Goal: Transaction & Acquisition: Purchase product/service

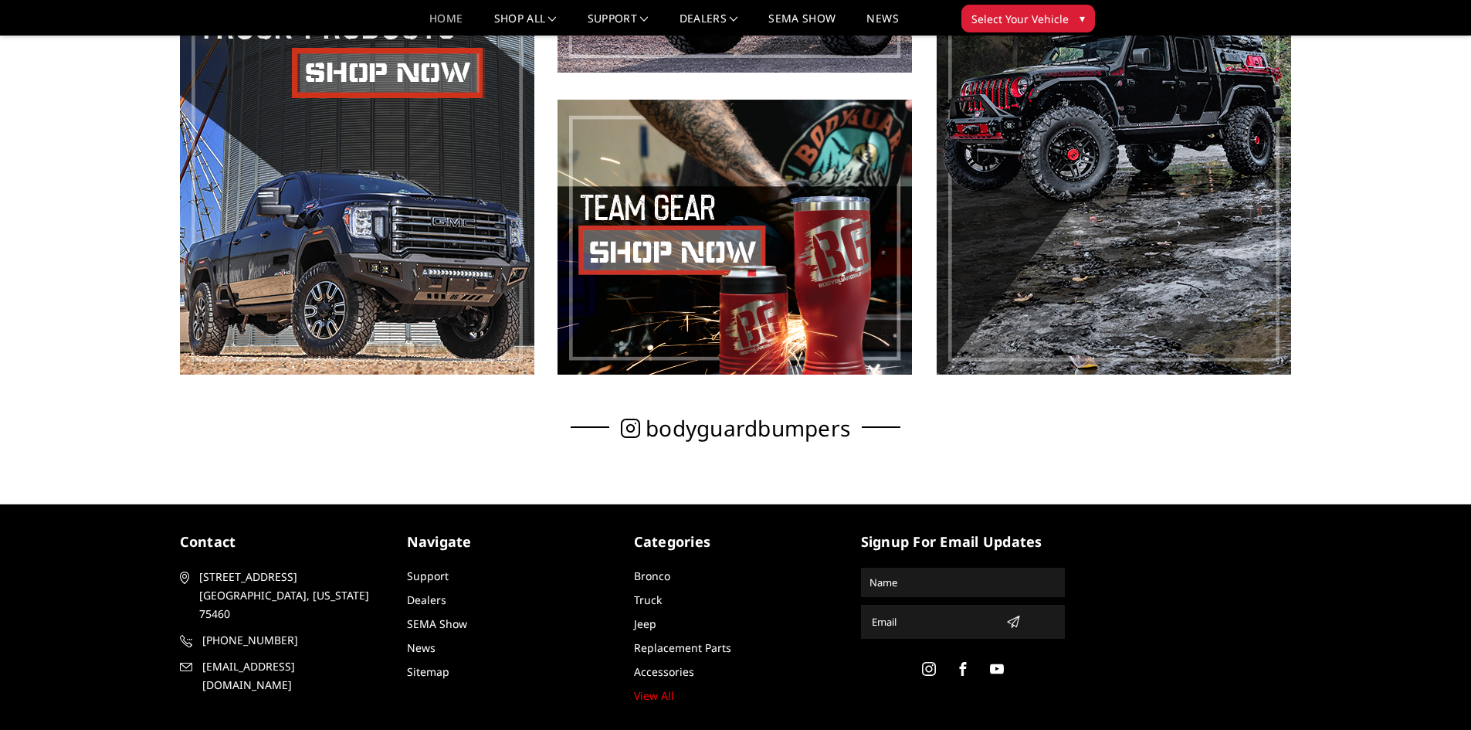
scroll to position [1063, 0]
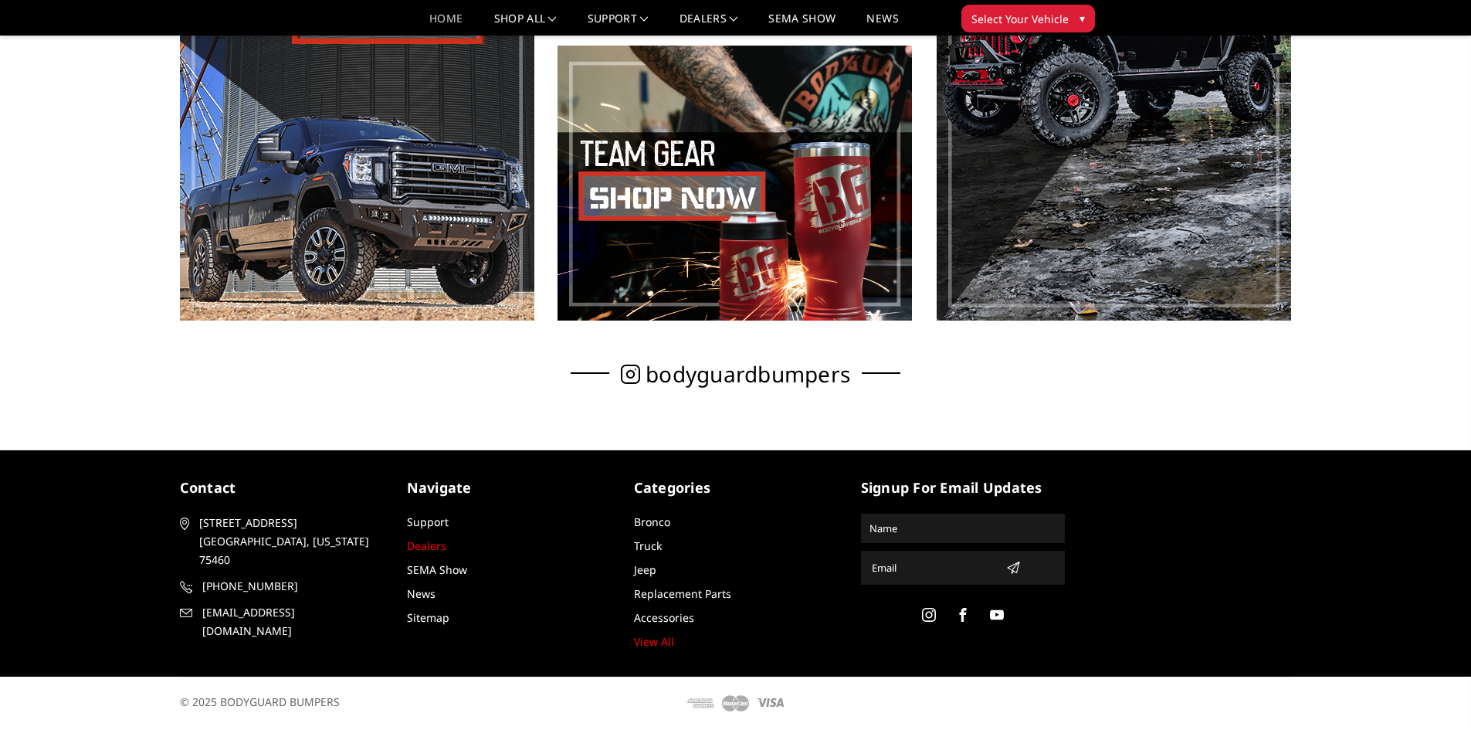
click at [424, 541] on link "Dealers" at bounding box center [426, 545] width 39 height 15
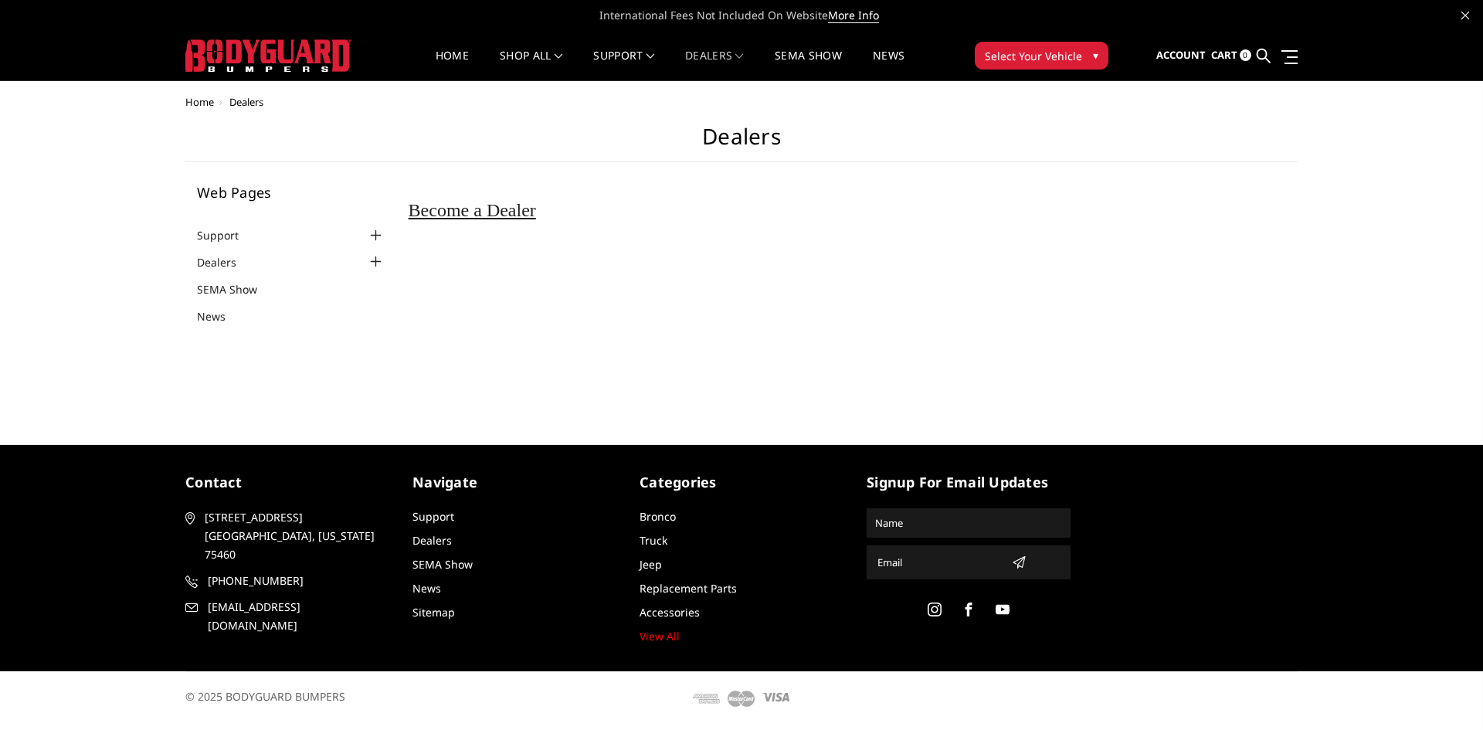
click at [246, 107] on span "Dealers" at bounding box center [246, 102] width 34 height 14
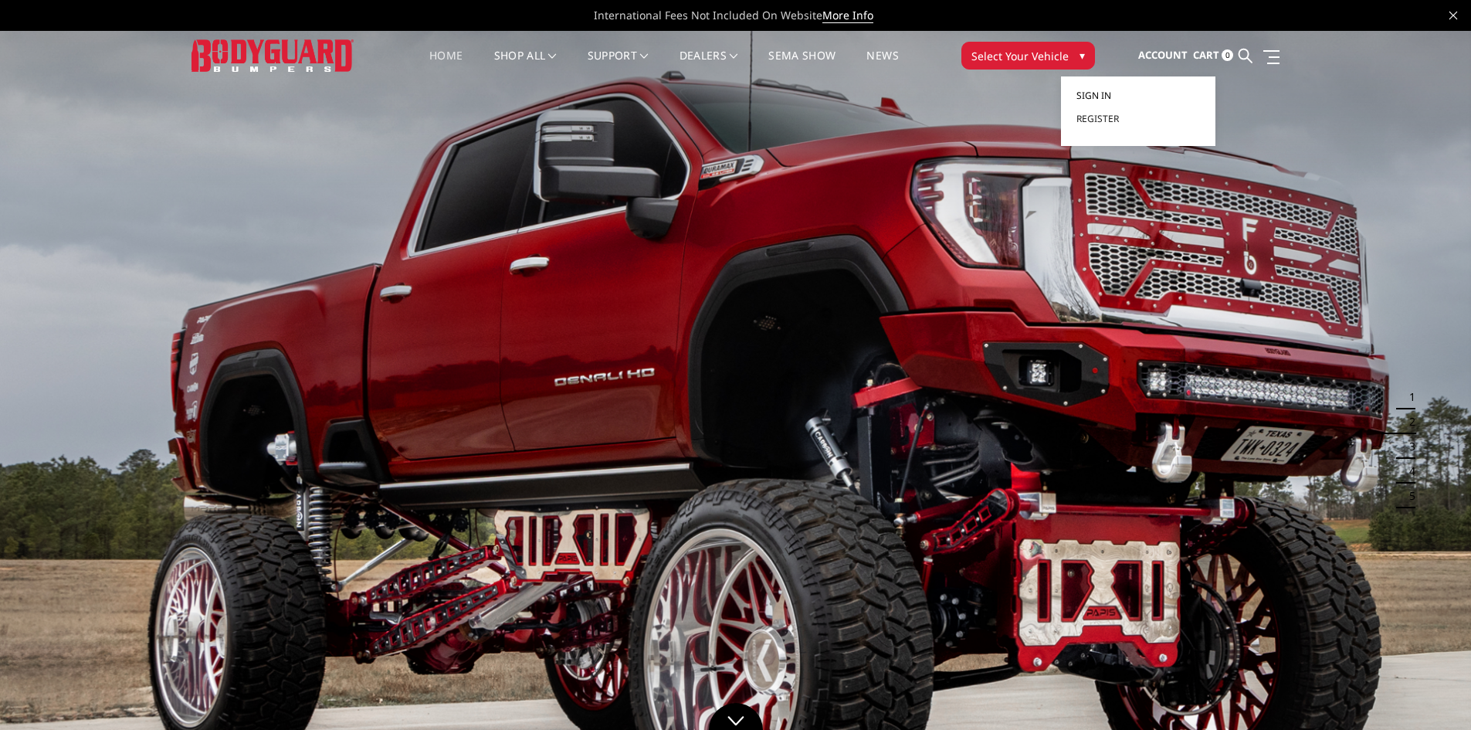
click at [1096, 97] on span "Sign in" at bounding box center [1094, 95] width 35 height 13
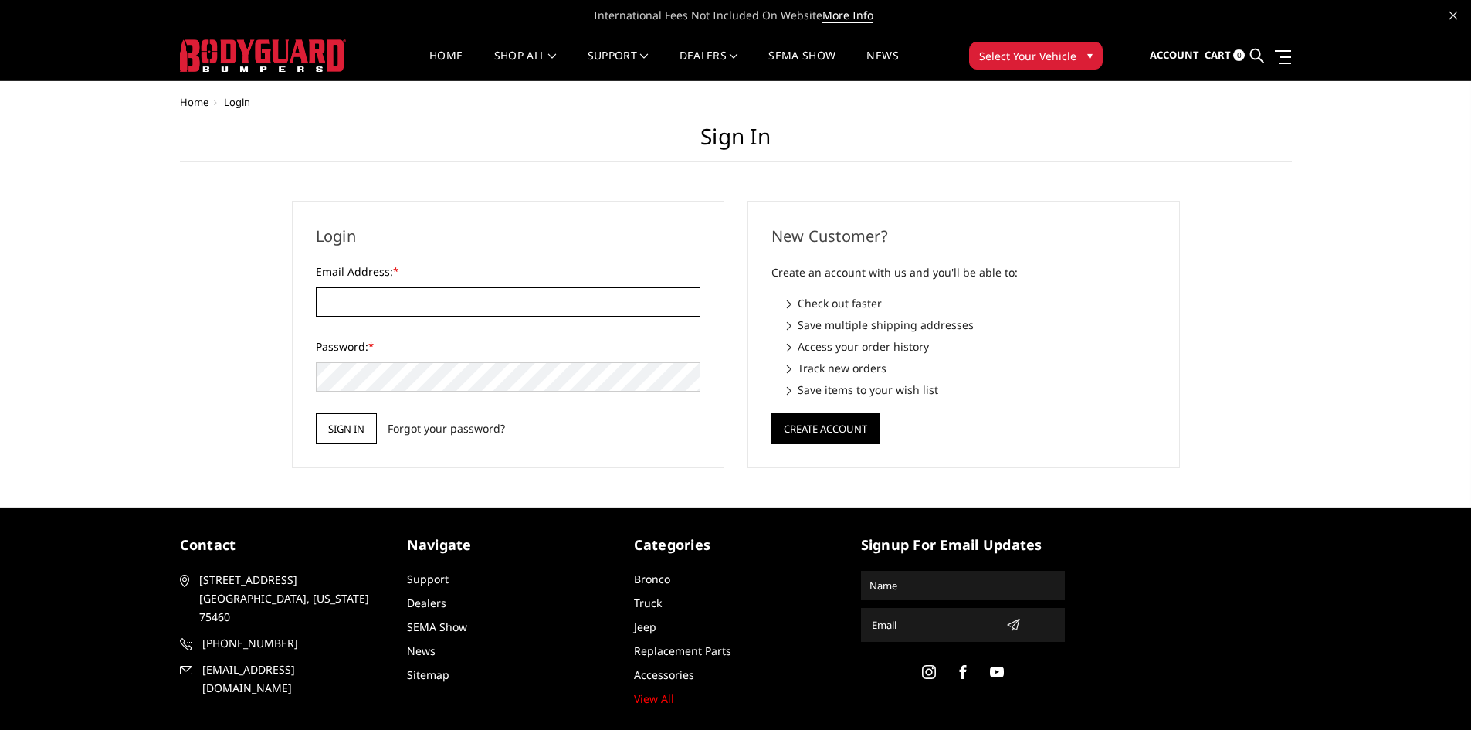
type input "STREETIMAGE.LINEX@YAHOO.COM"
click at [342, 426] on input "Sign in" at bounding box center [346, 428] width 61 height 31
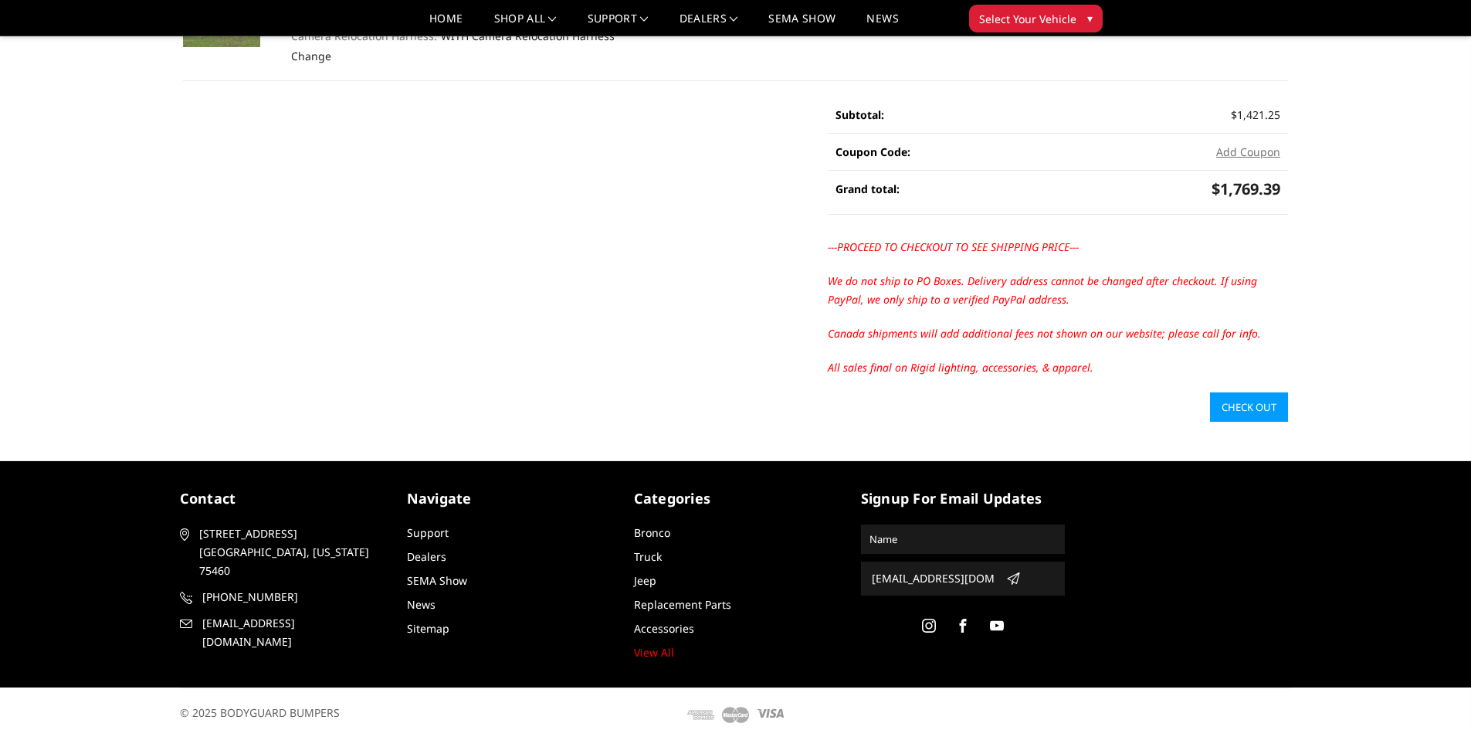
scroll to position [309, 0]
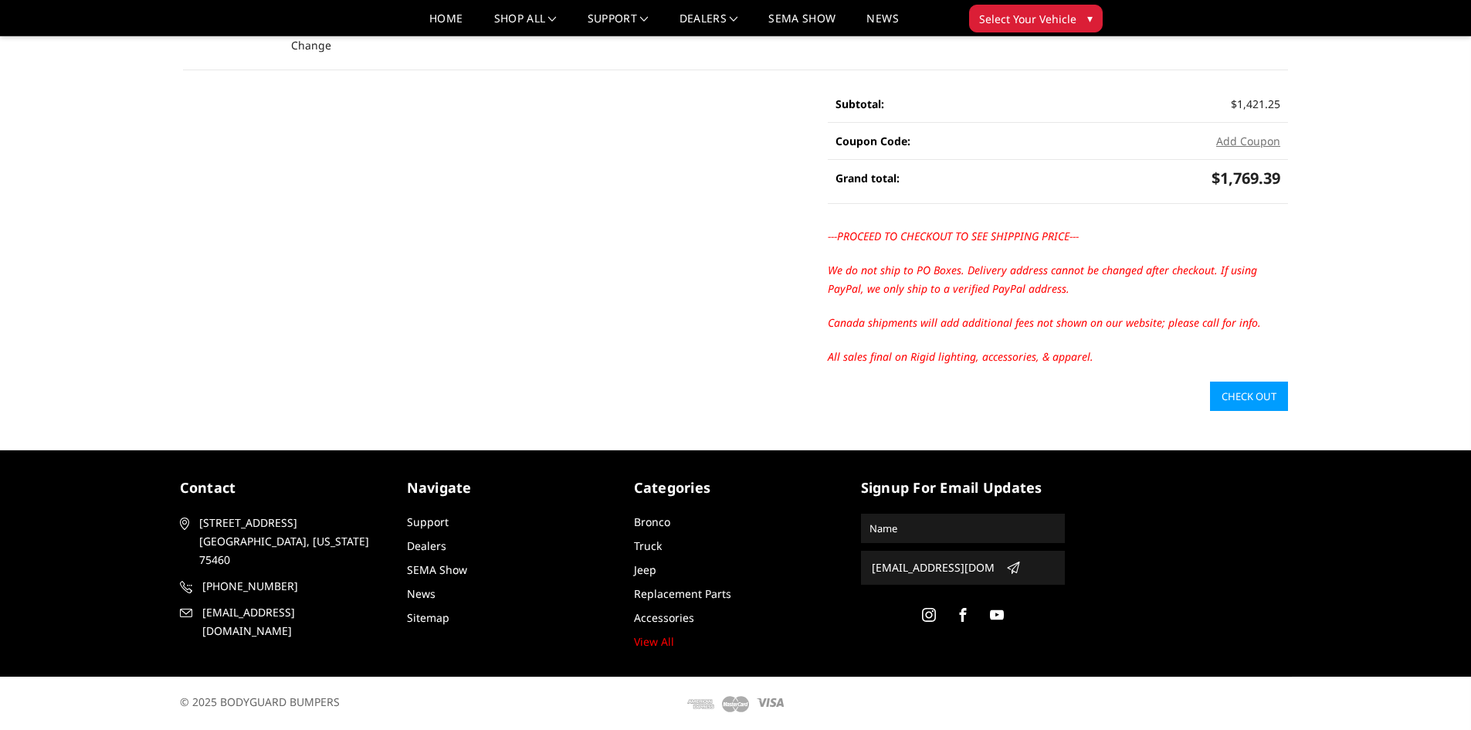
click at [1250, 397] on link "Check out" at bounding box center [1249, 396] width 78 height 29
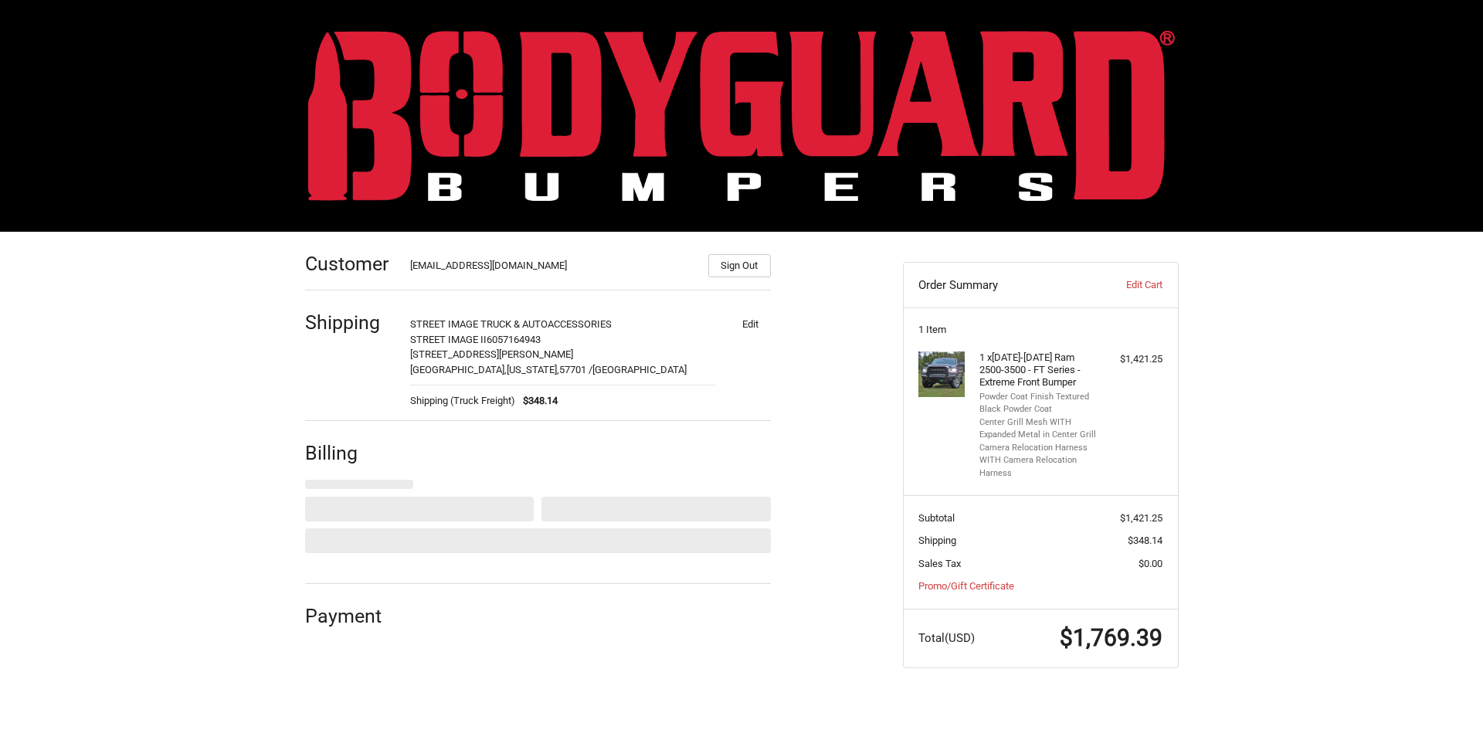
select select "US"
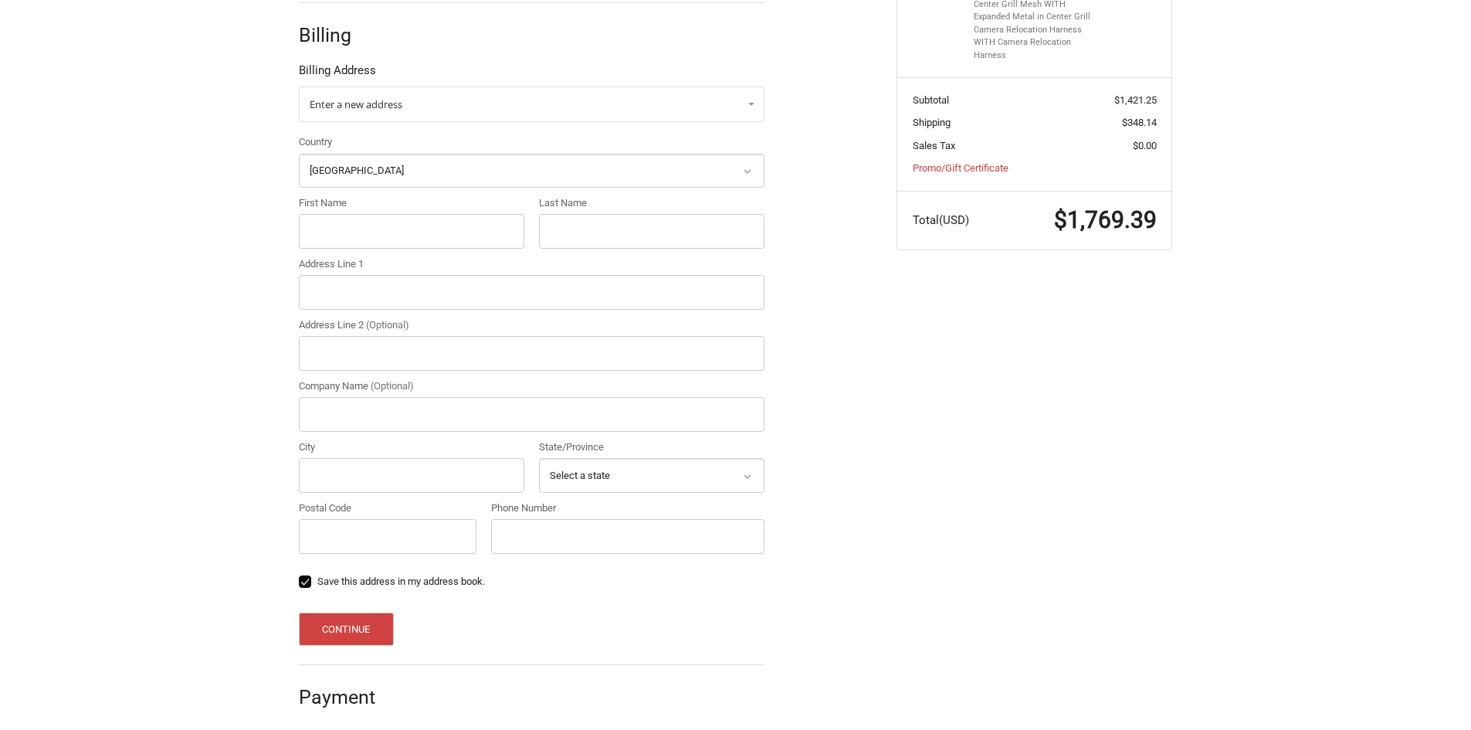
scroll to position [426, 0]
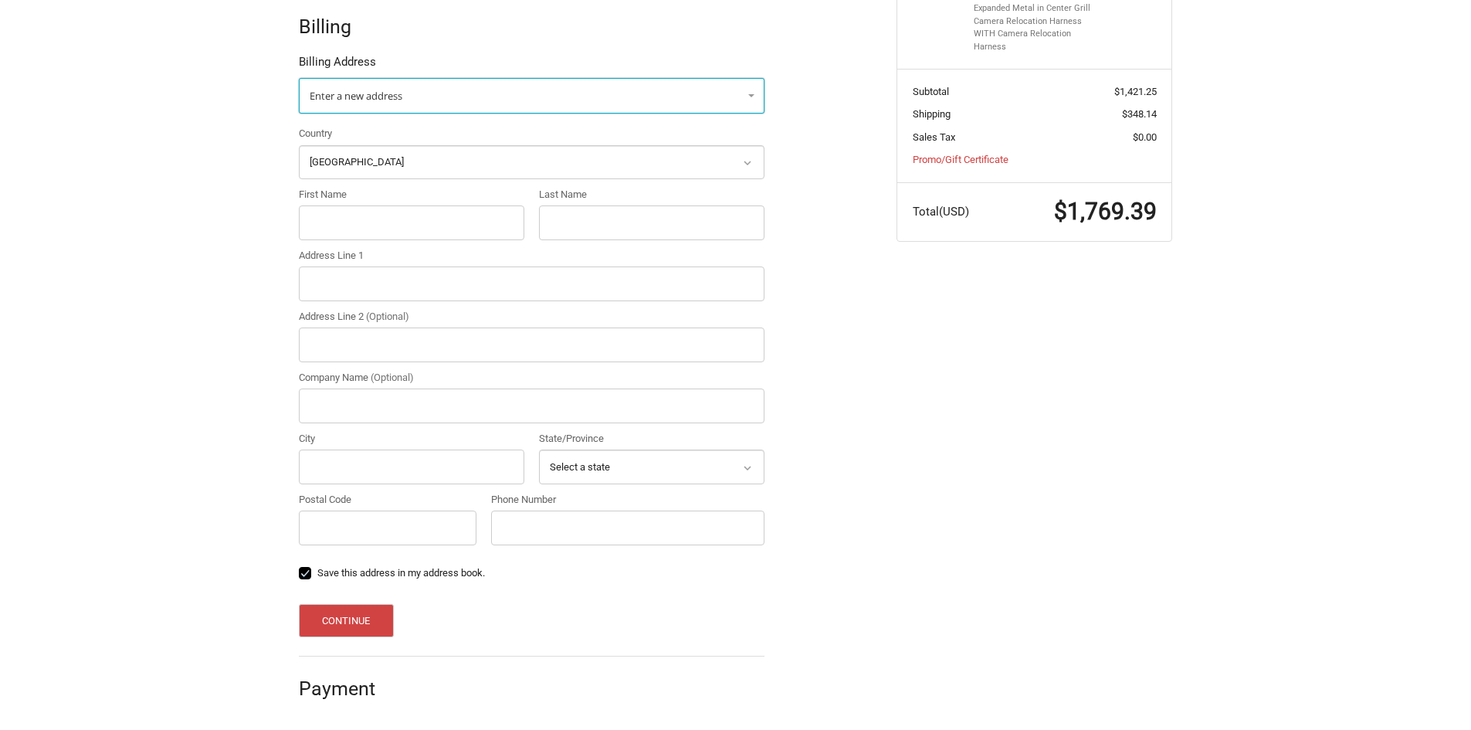
click at [701, 95] on link "Enter a new address" at bounding box center [532, 96] width 466 height 36
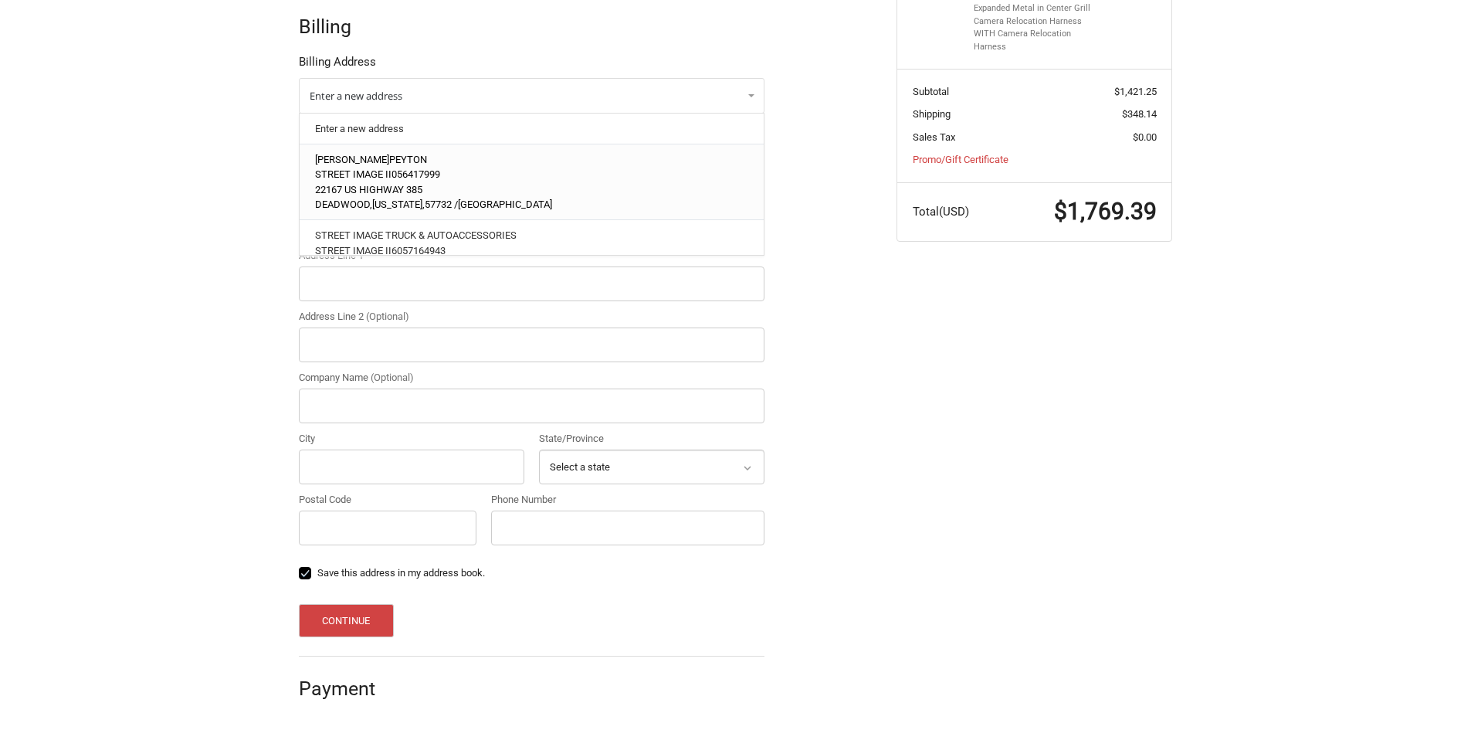
click at [391, 190] on span "22167 US HIGHWAY 385" at bounding box center [368, 190] width 107 height 12
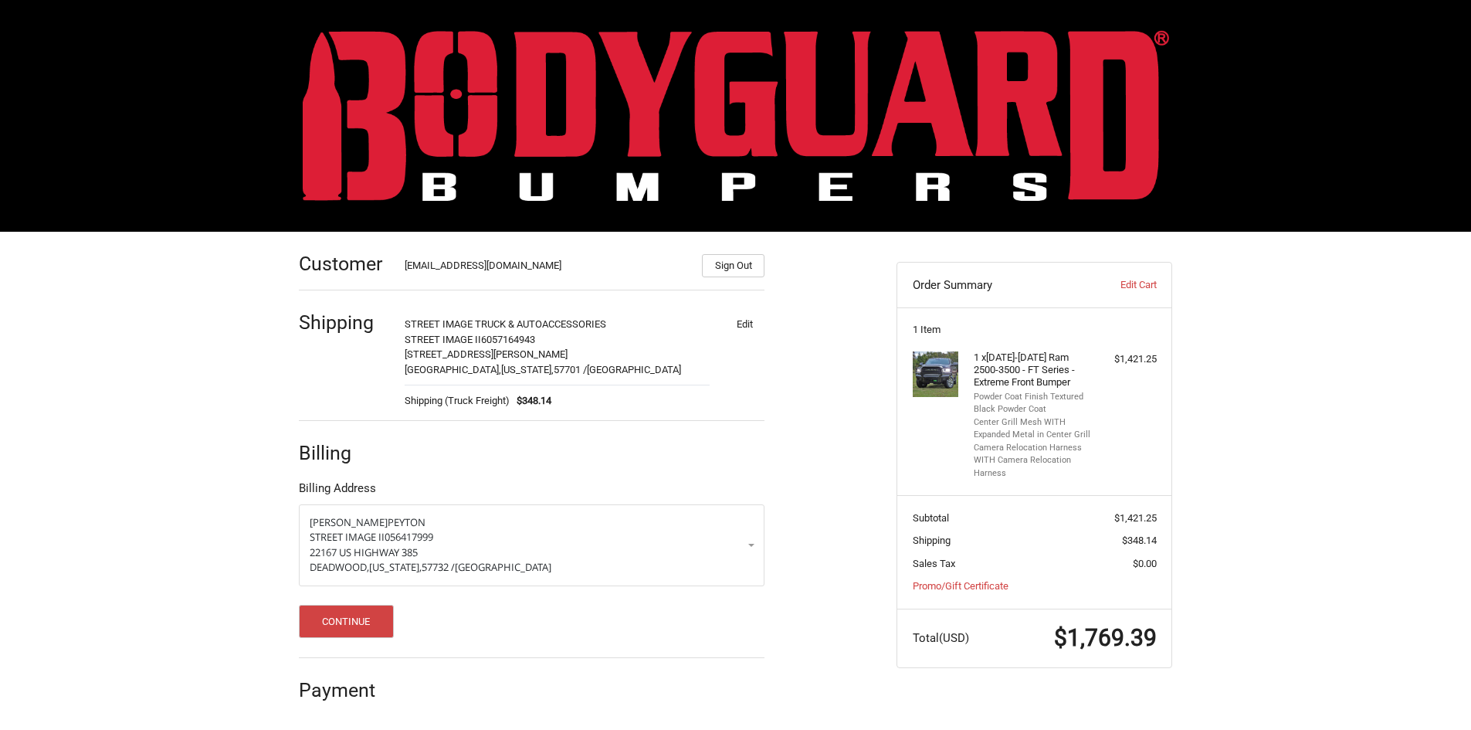
scroll to position [1, 0]
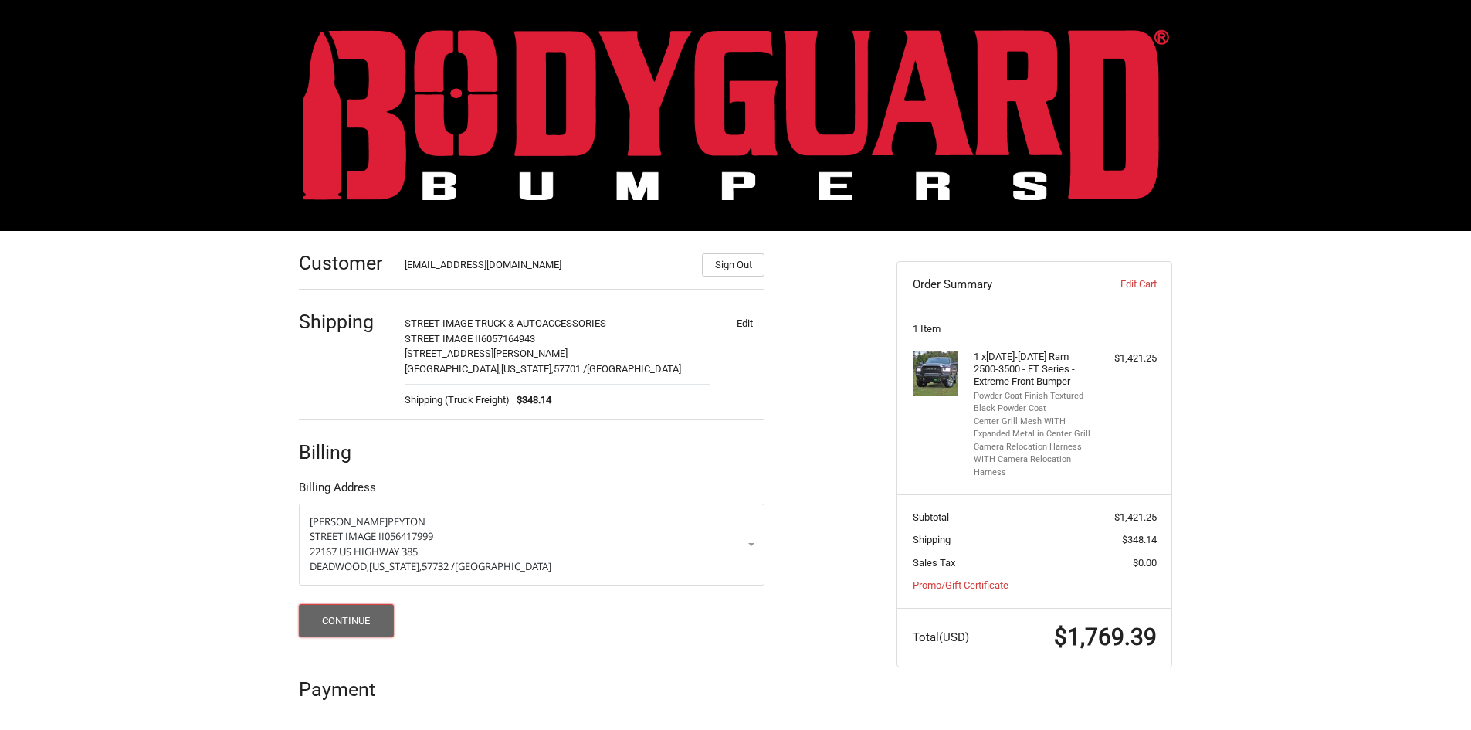
click at [337, 615] on button "Continue" at bounding box center [346, 620] width 95 height 33
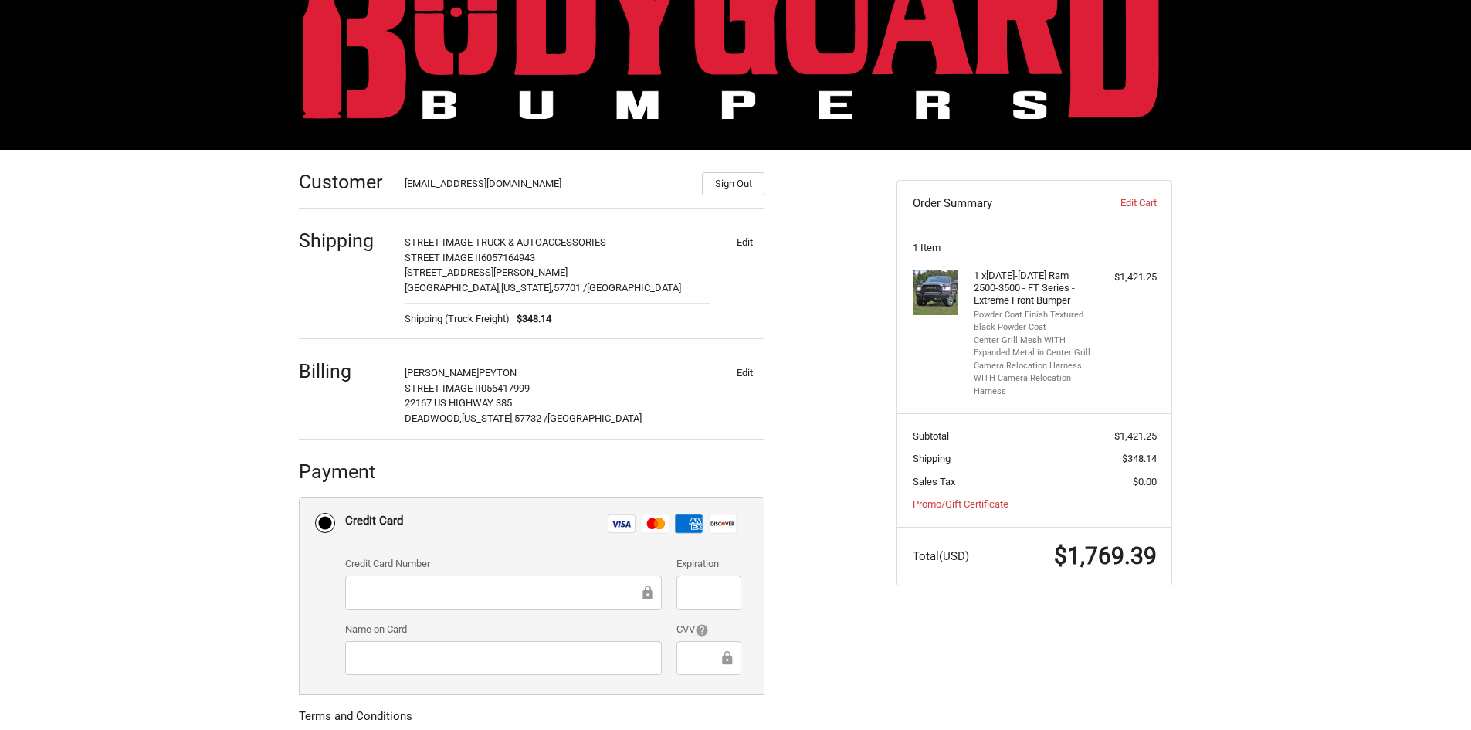
scroll to position [199, 0]
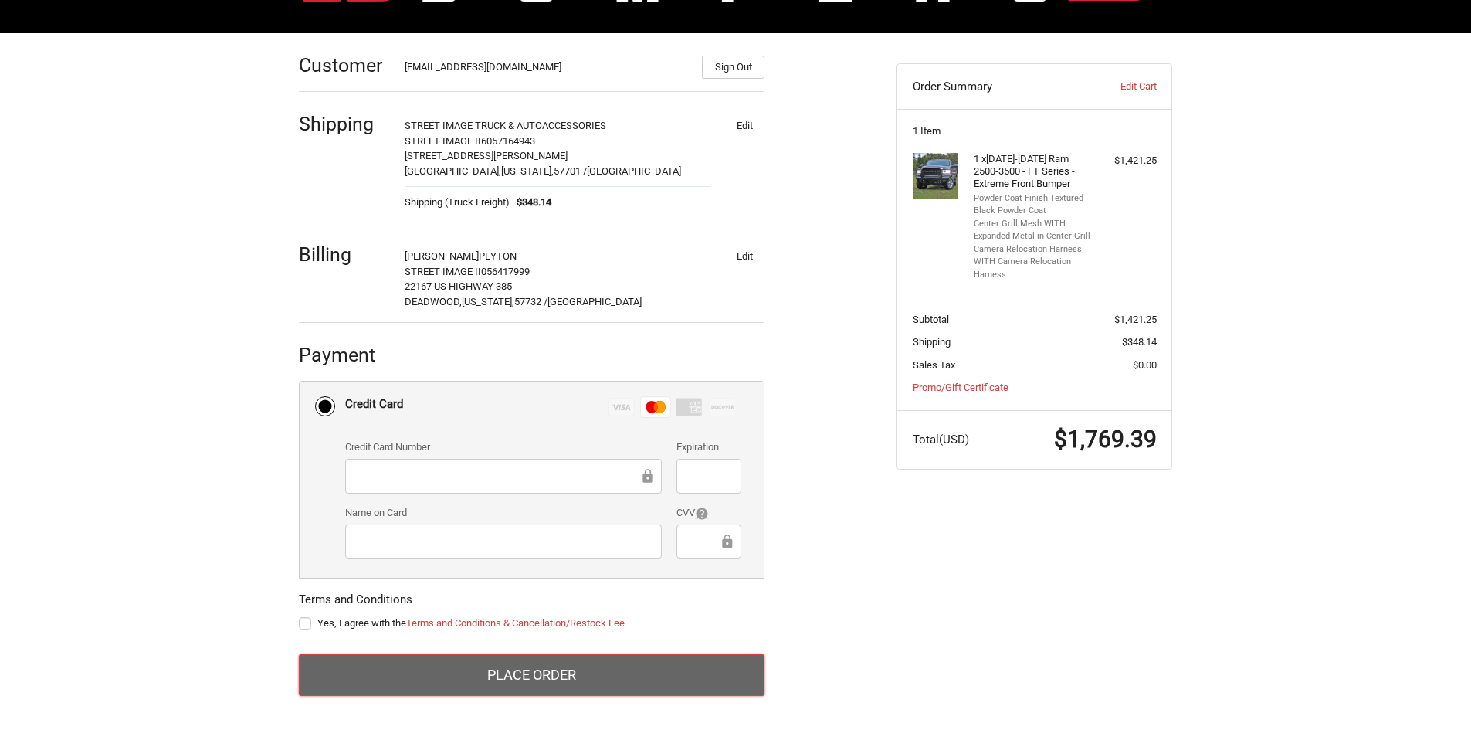
click at [521, 669] on button "Place Order" at bounding box center [532, 675] width 466 height 42
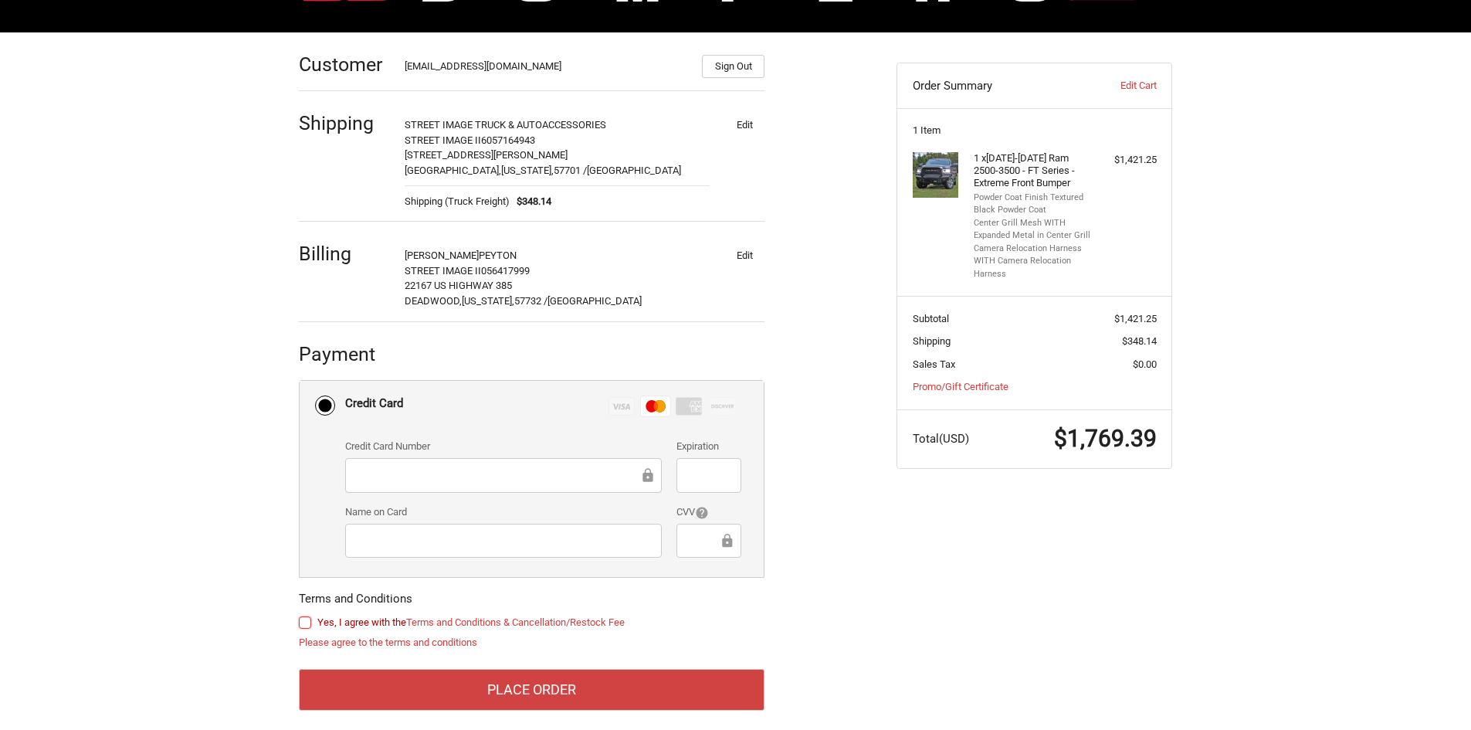
scroll to position [215, 0]
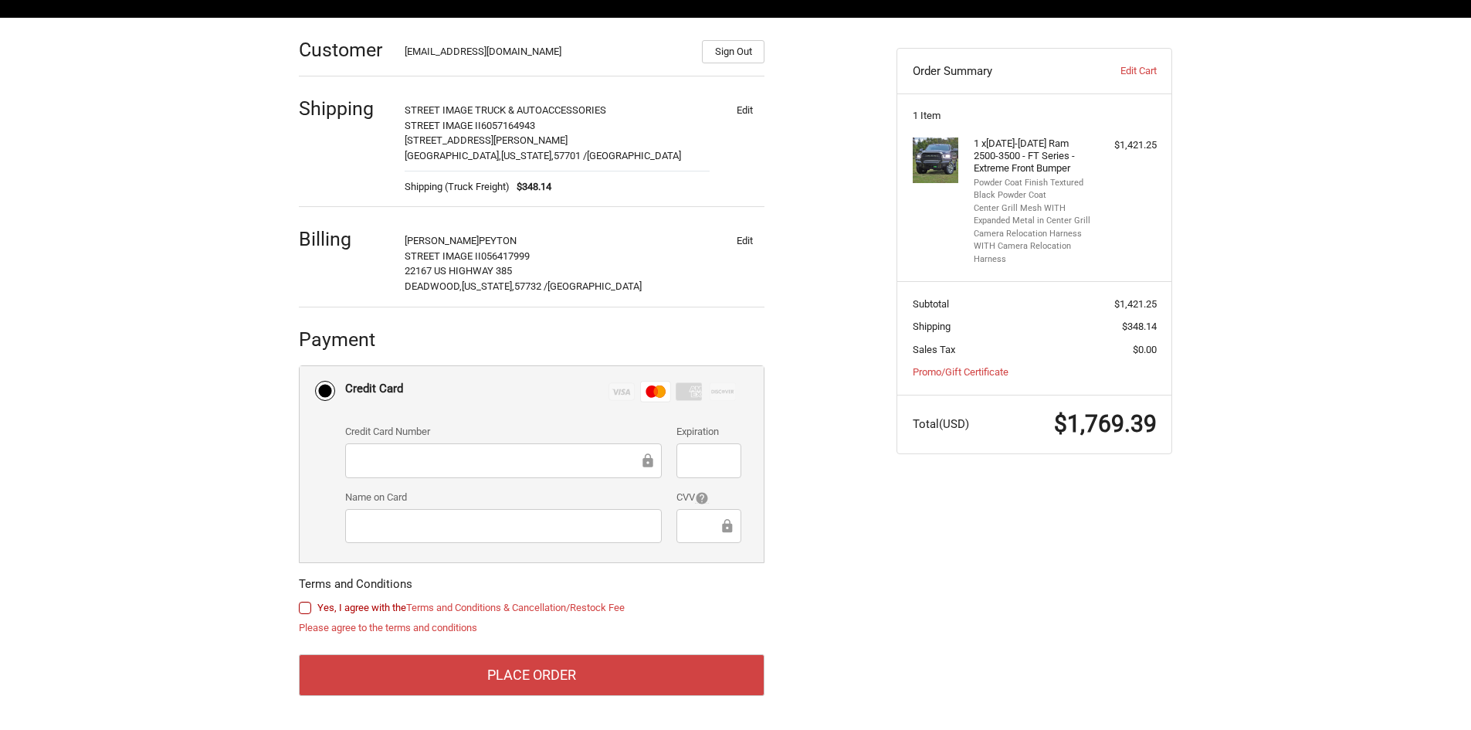
click at [306, 607] on label "Yes, I agree with the Terms and Conditions & Cancellation/Restock Fee" at bounding box center [532, 608] width 466 height 12
click at [300, 601] on input "Yes, I agree with the Terms and Conditions & Cancellation/Restock Fee" at bounding box center [299, 600] width 1 height 1
checkbox input "true"
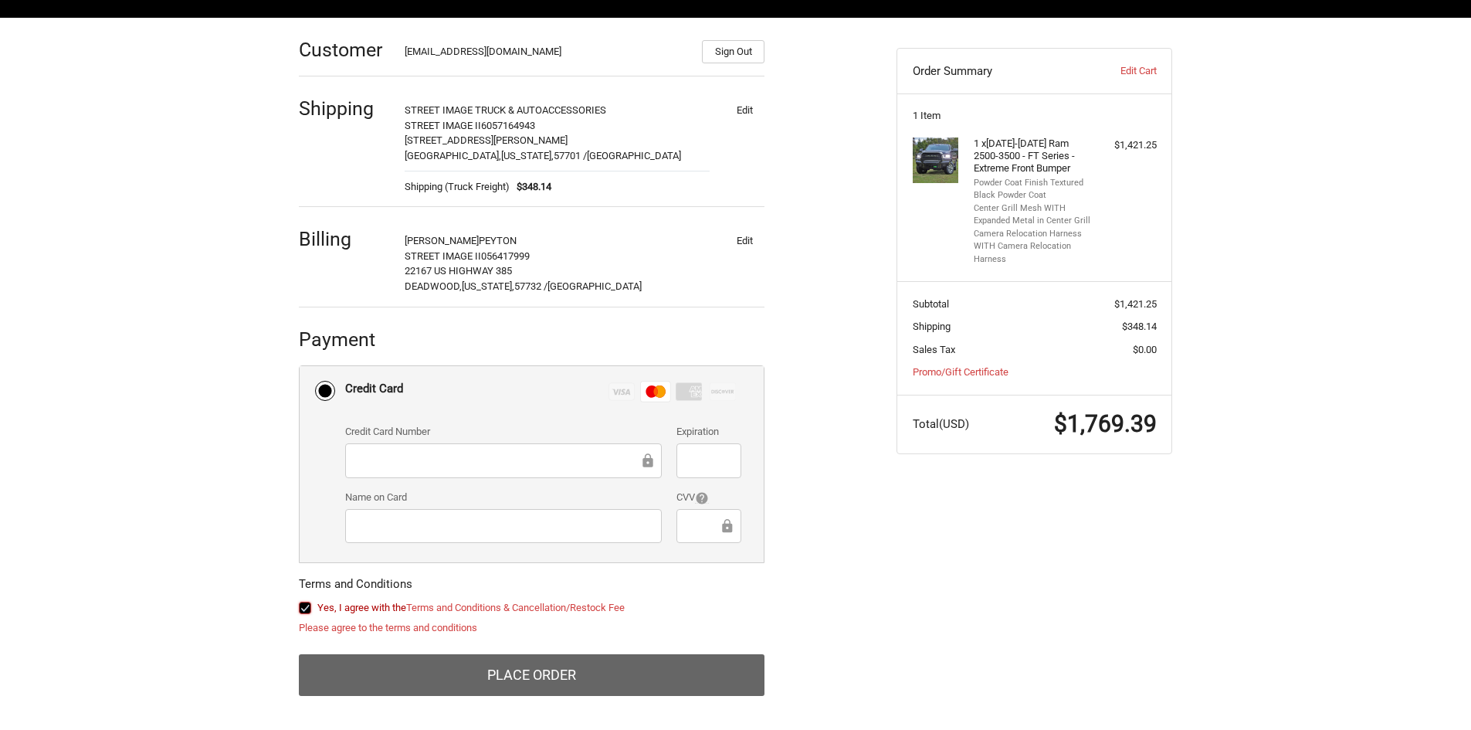
scroll to position [199, 0]
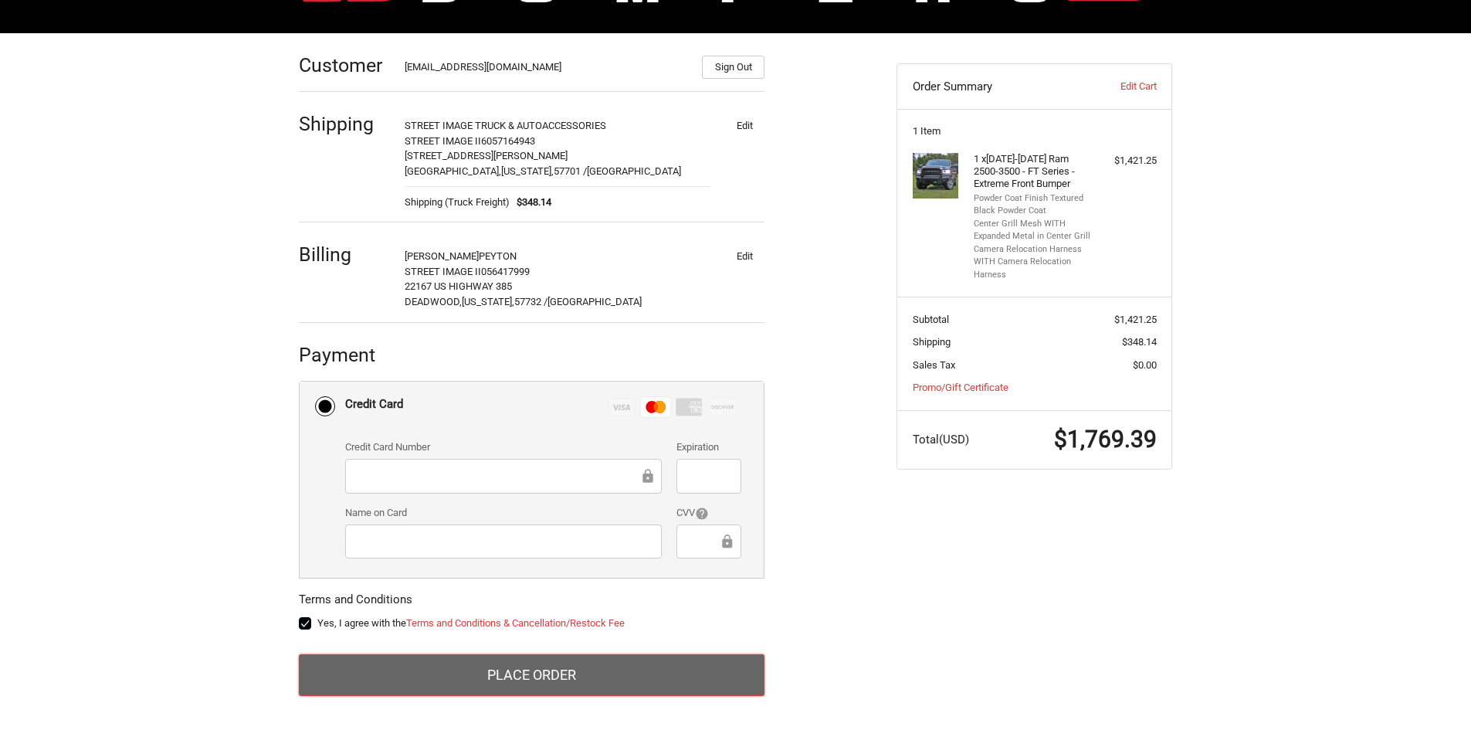
click at [449, 670] on button "Place Order" at bounding box center [532, 675] width 466 height 42
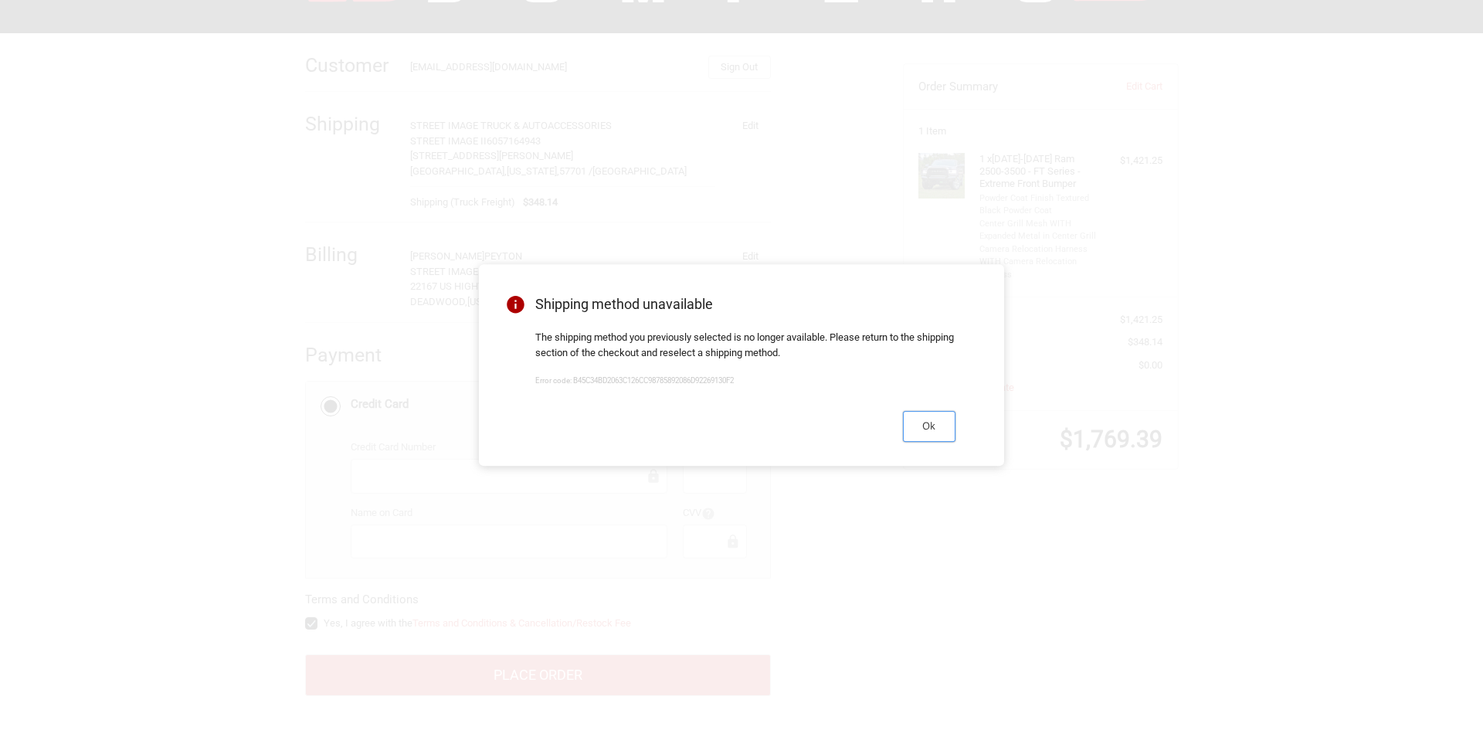
click at [923, 426] on button "Ok" at bounding box center [929, 426] width 53 height 30
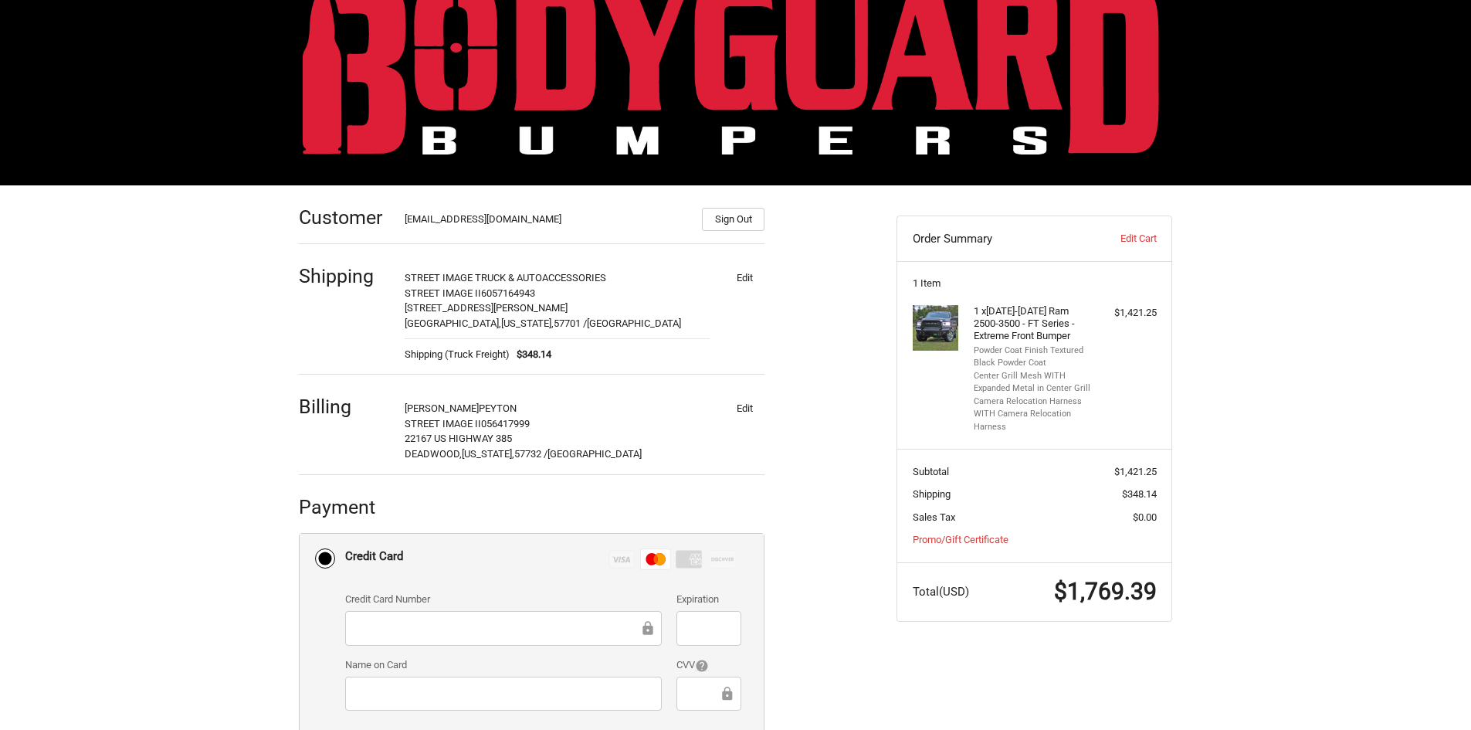
scroll to position [0, 0]
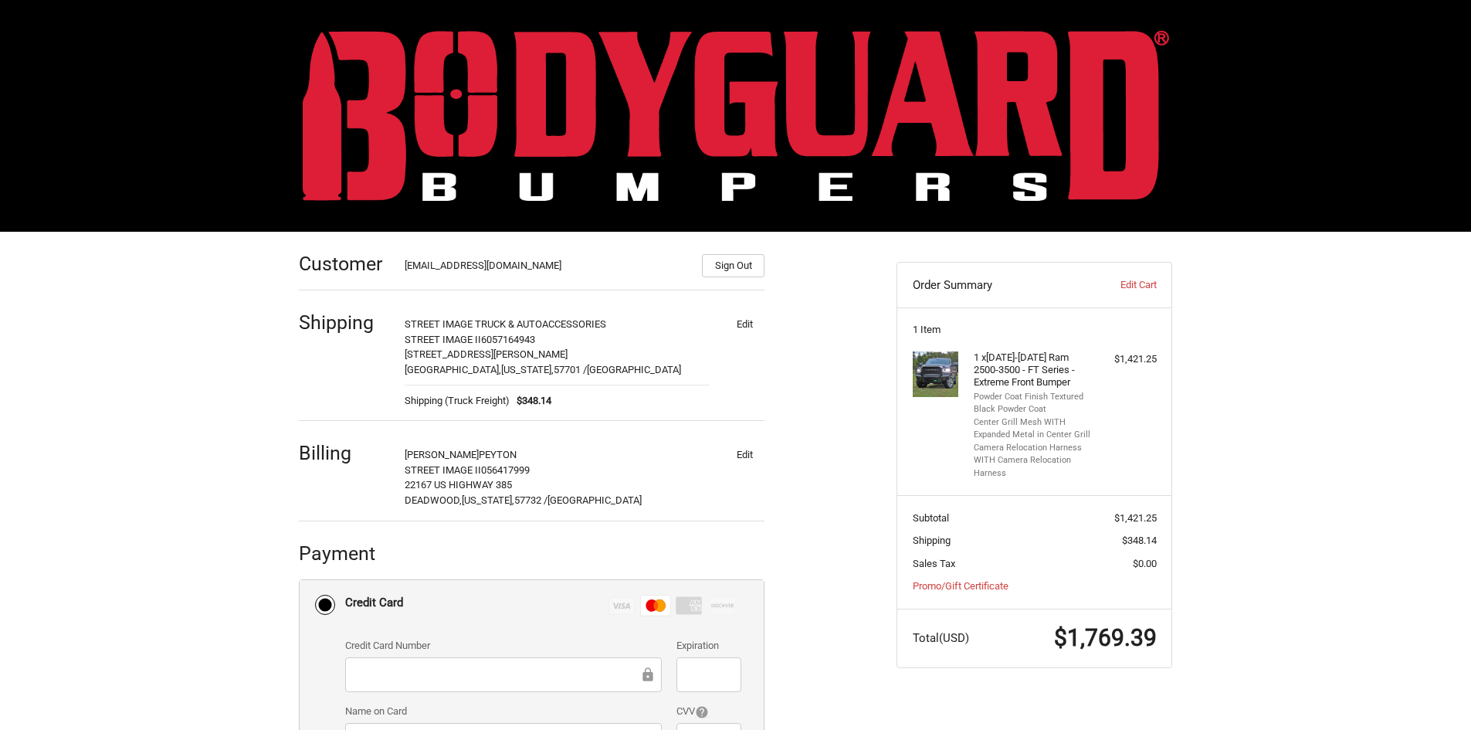
click at [747, 322] on button "Edit" at bounding box center [744, 324] width 40 height 22
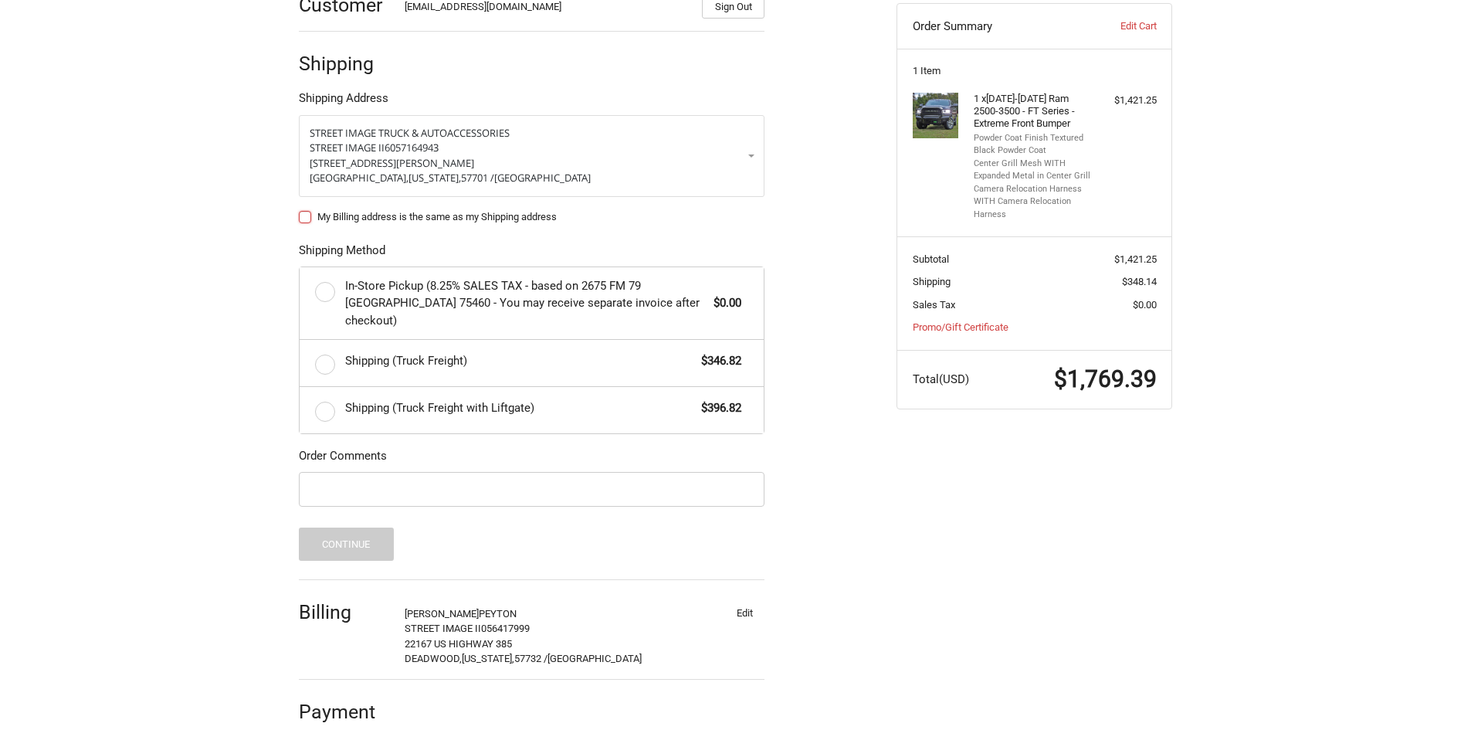
scroll to position [265, 0]
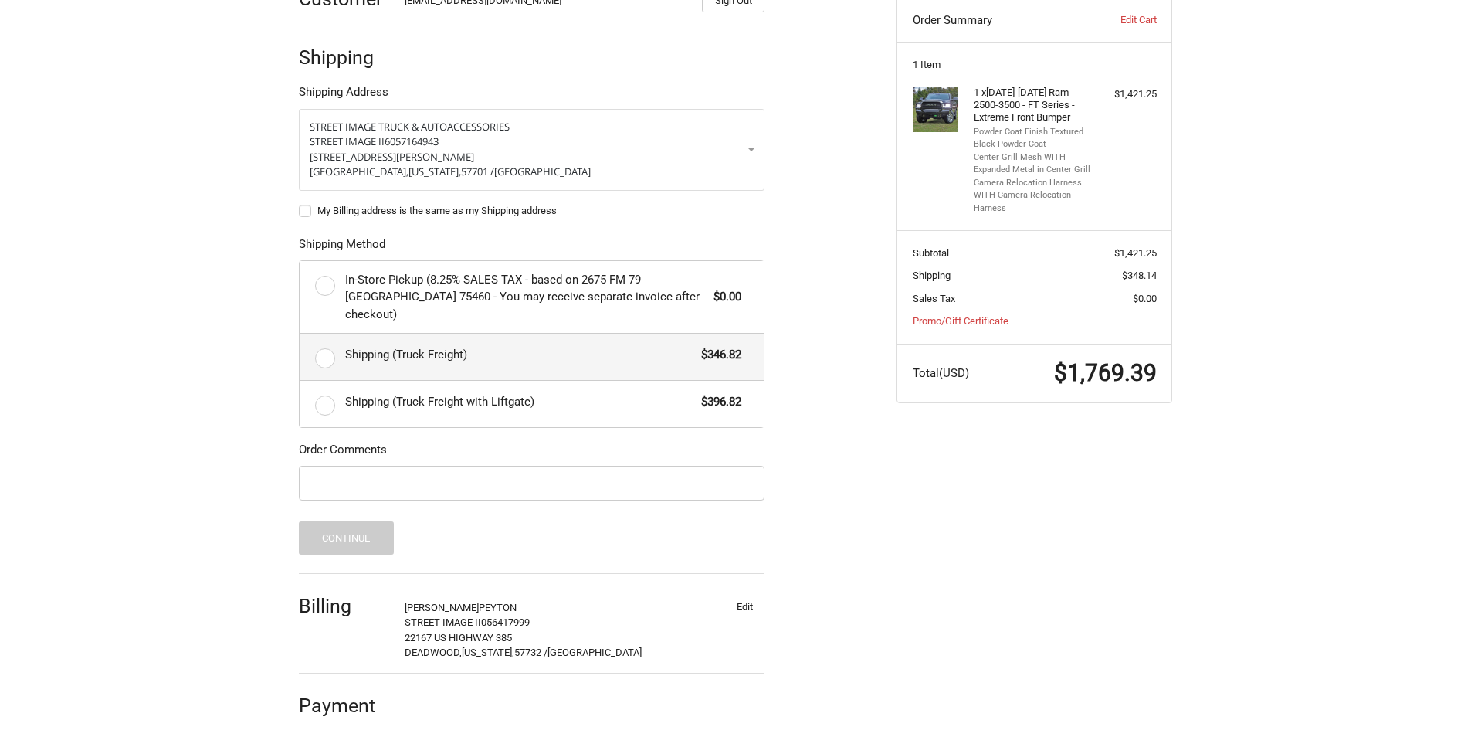
click at [321, 336] on label "Shipping (Truck Freight) $346.82" at bounding box center [532, 357] width 464 height 46
click at [300, 334] on input "Shipping (Truck Freight) $346.82" at bounding box center [300, 334] width 1 height 1
radio input "true"
click at [353, 521] on button "Continue" at bounding box center [346, 537] width 95 height 33
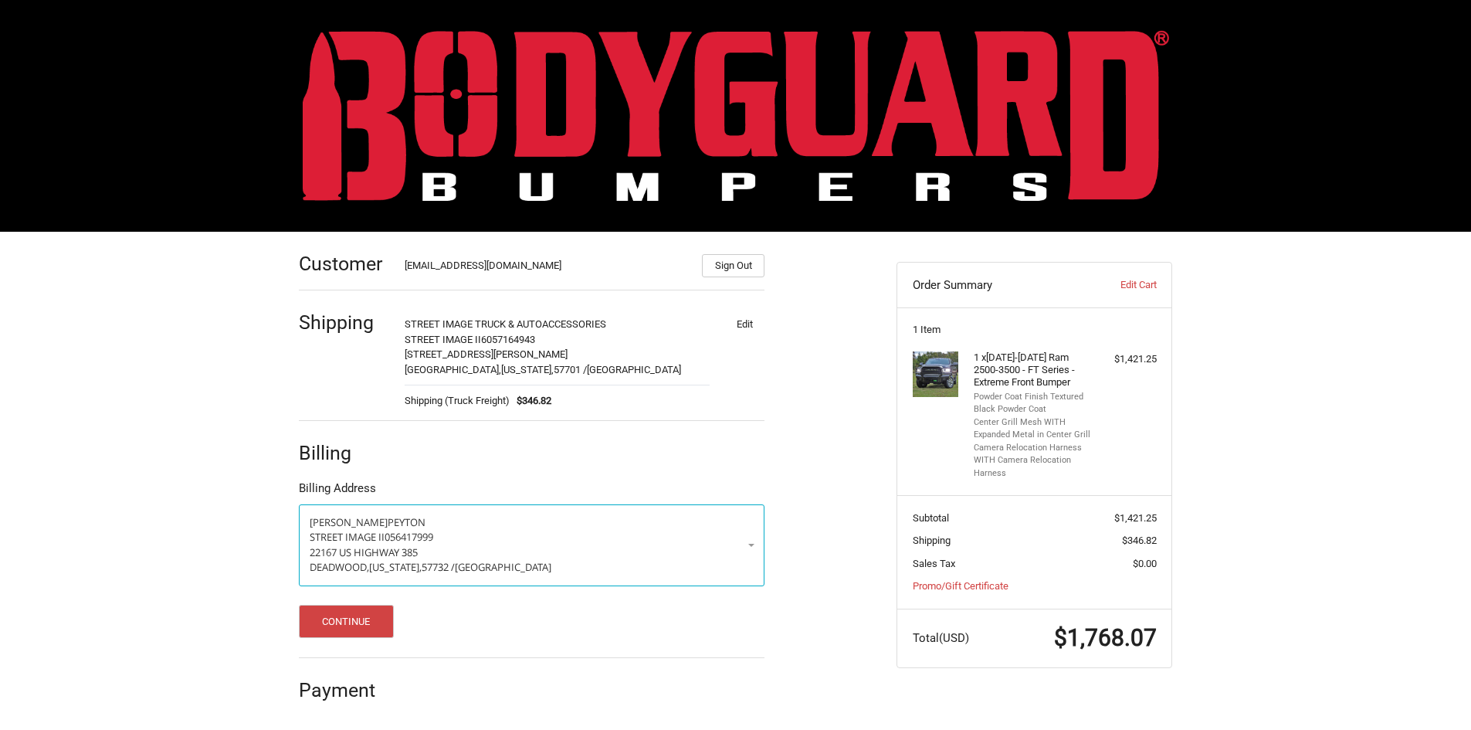
scroll to position [1, 0]
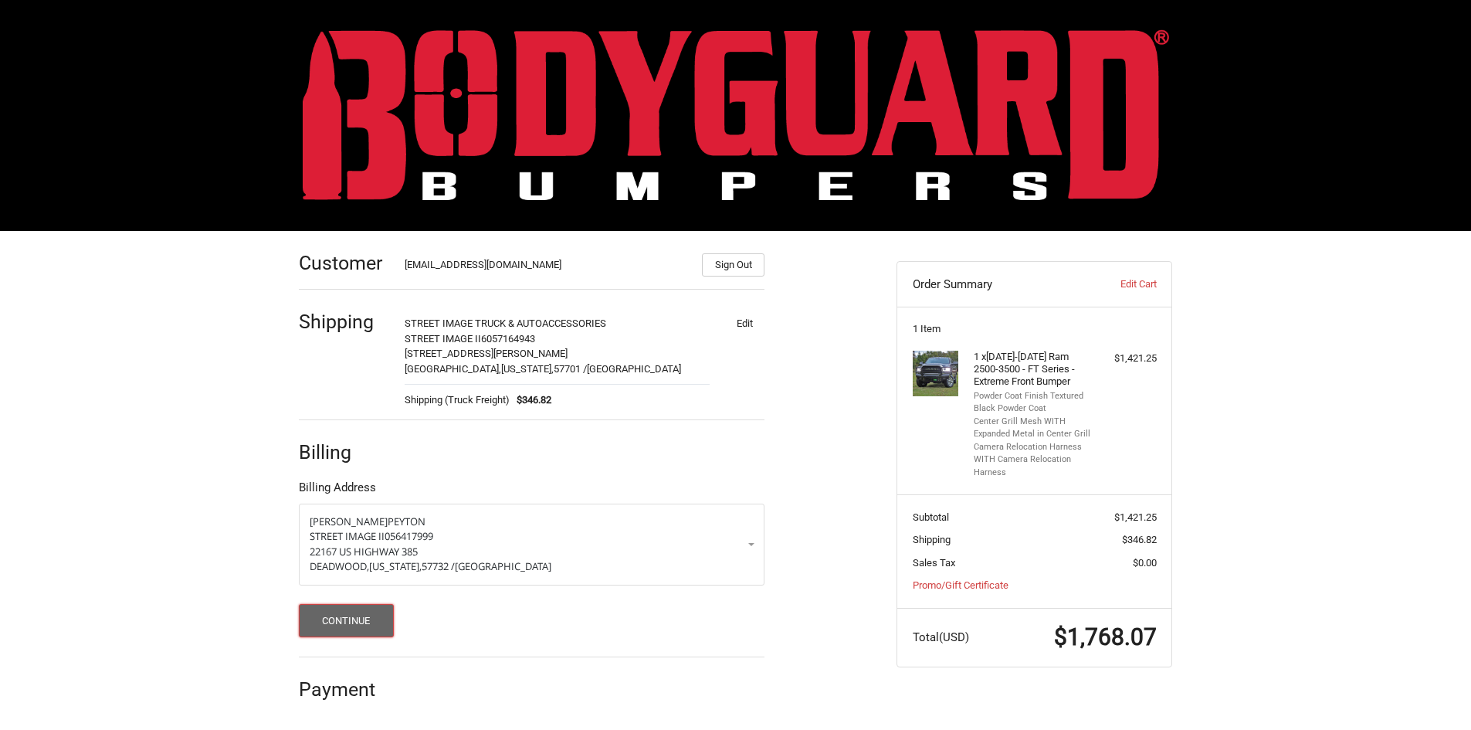
drag, startPoint x: 352, startPoint y: 619, endPoint x: 317, endPoint y: 621, distance: 35.6
click at [317, 621] on button "Continue" at bounding box center [346, 620] width 95 height 33
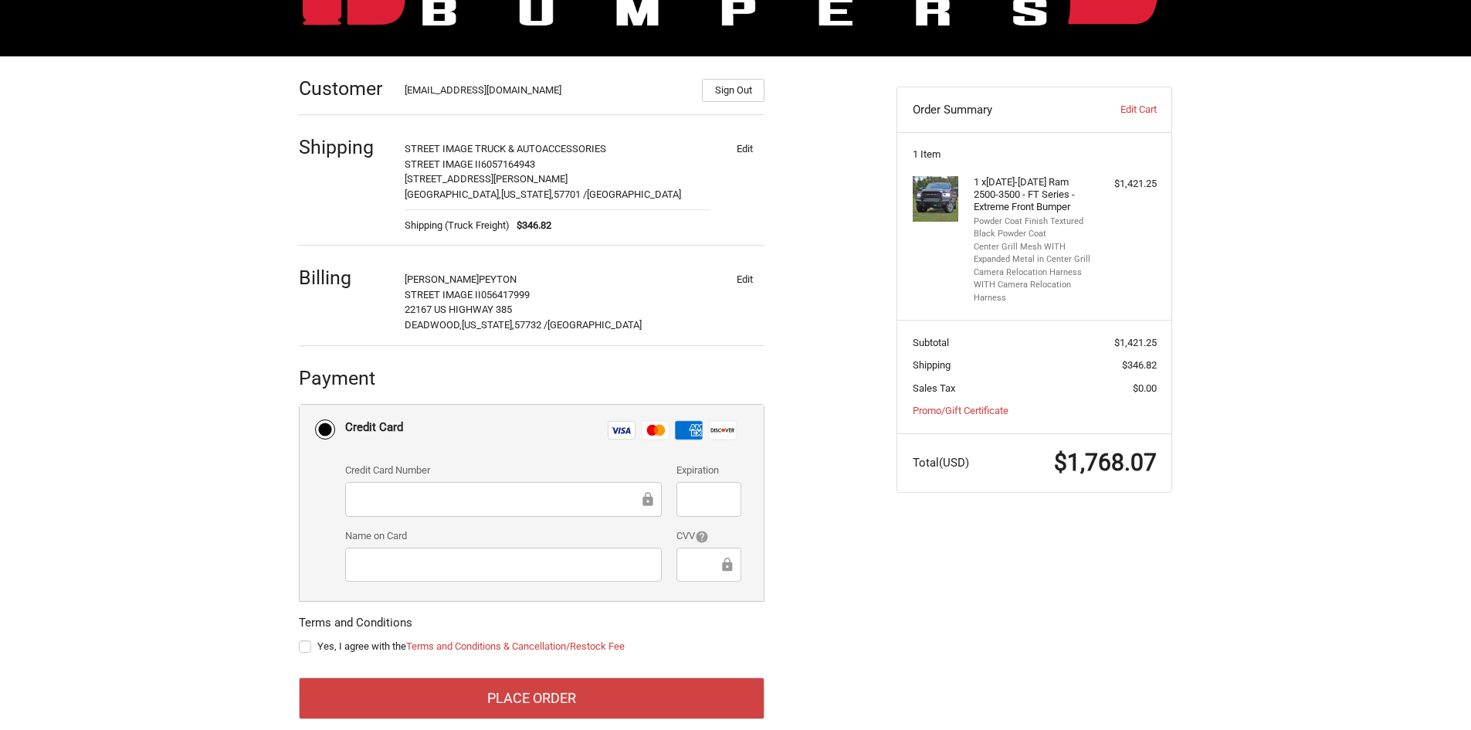
scroll to position [199, 0]
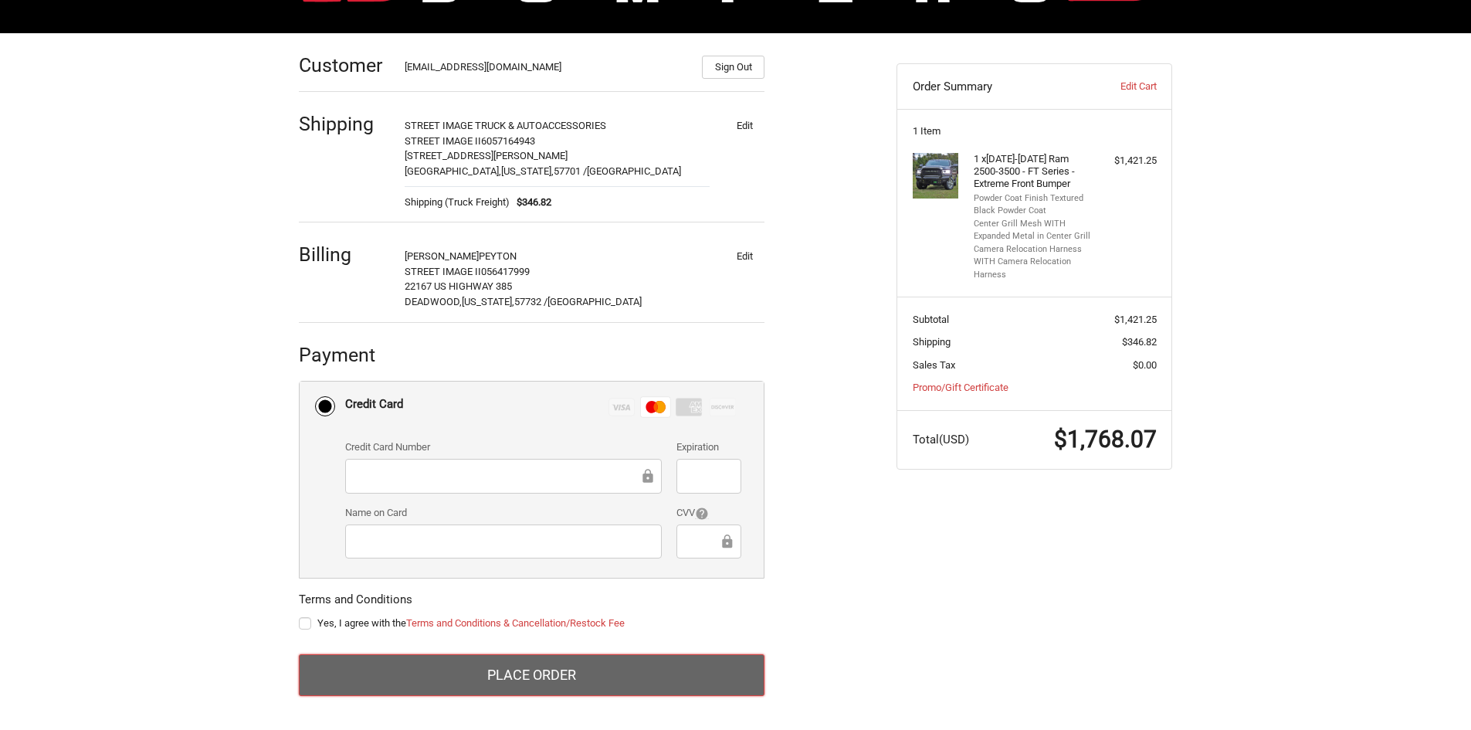
click at [500, 672] on button "Place Order" at bounding box center [532, 675] width 466 height 42
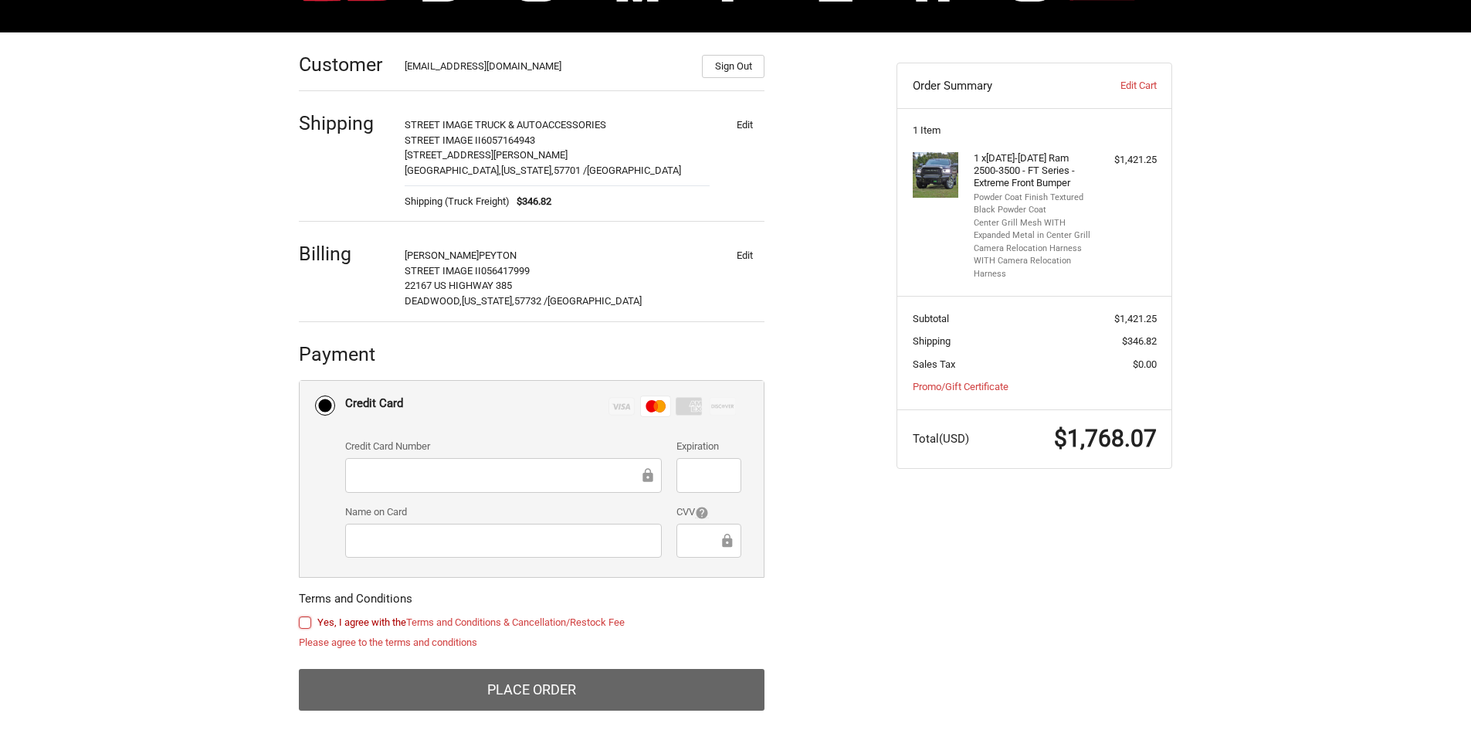
scroll to position [215, 0]
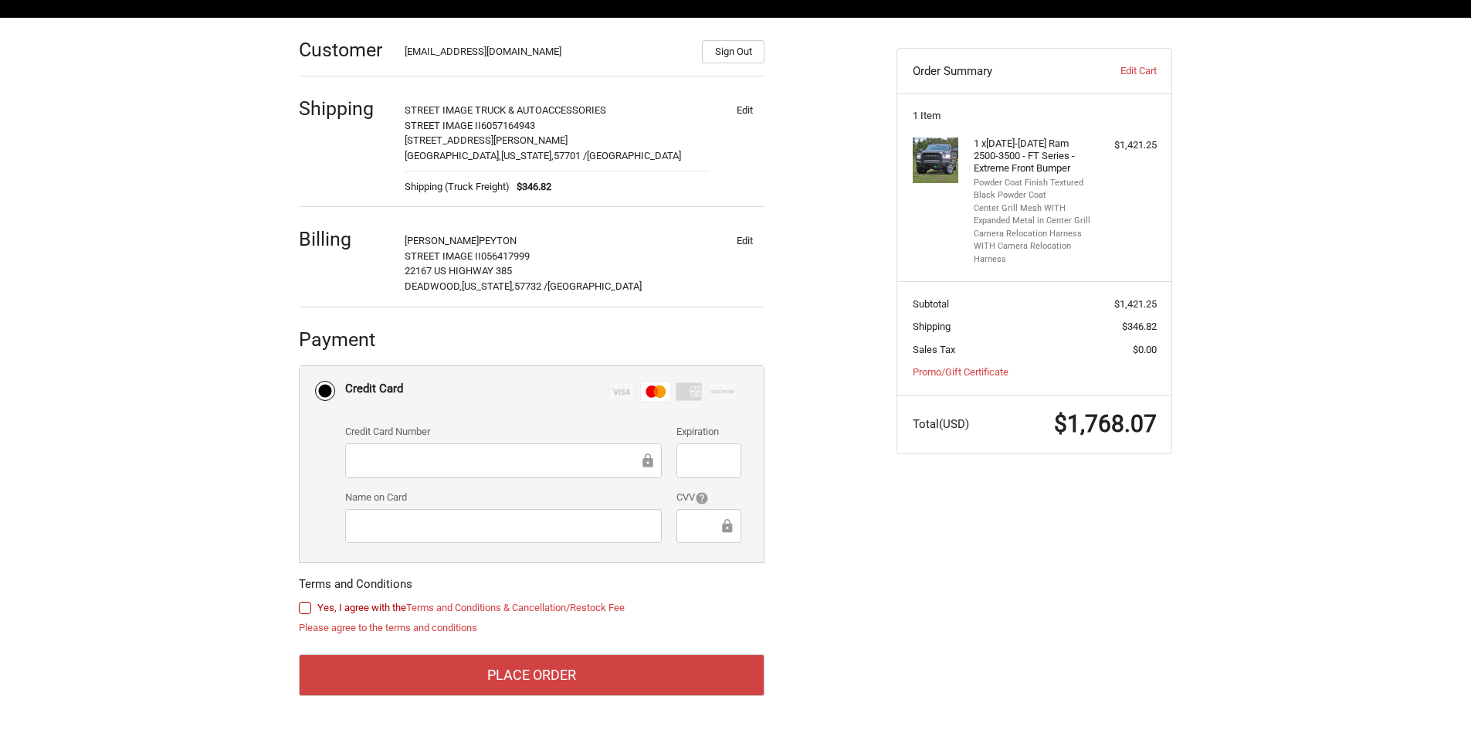
click at [307, 609] on label "Yes, I agree with the Terms and Conditions & Cancellation/Restock Fee" at bounding box center [532, 608] width 466 height 12
click at [300, 601] on input "Yes, I agree with the Terms and Conditions & Cancellation/Restock Fee" at bounding box center [299, 600] width 1 height 1
checkbox input "true"
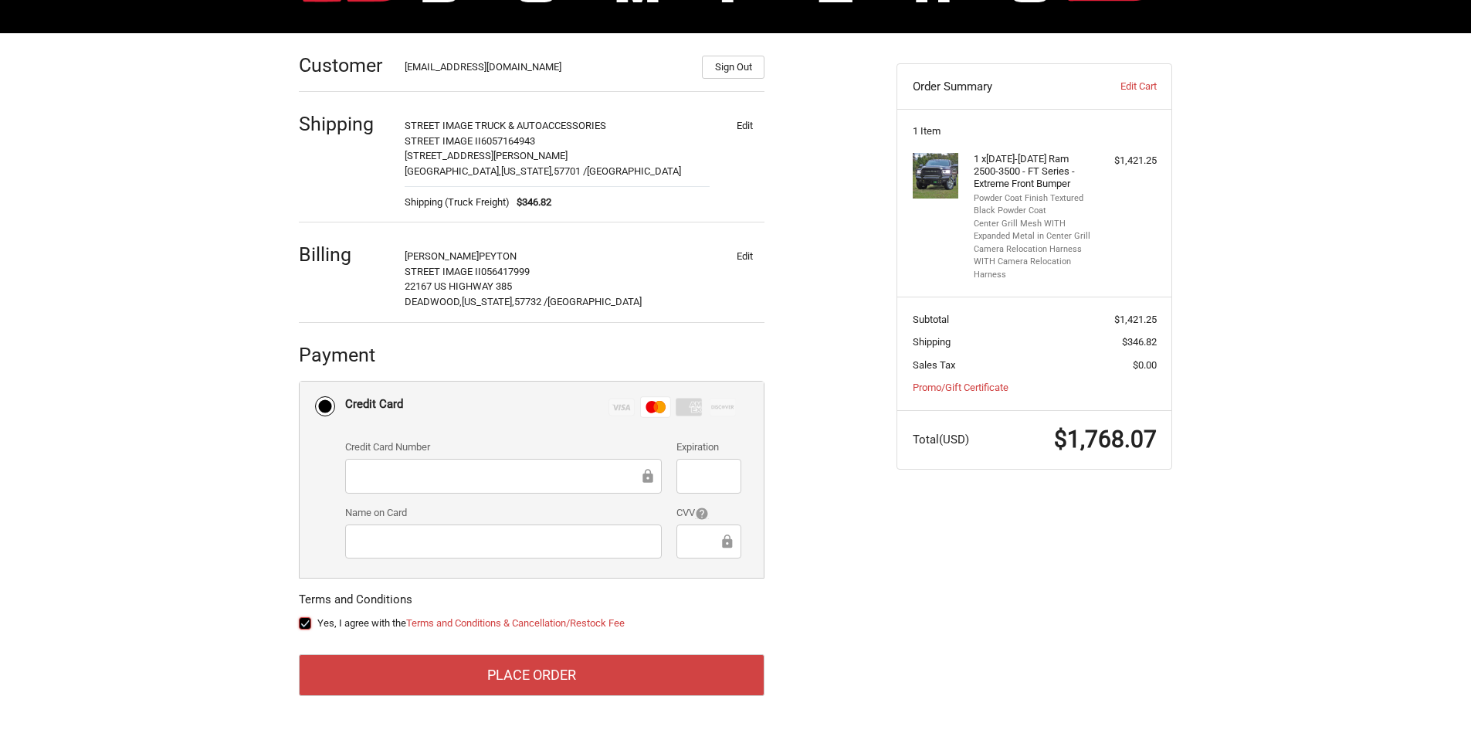
scroll to position [199, 0]
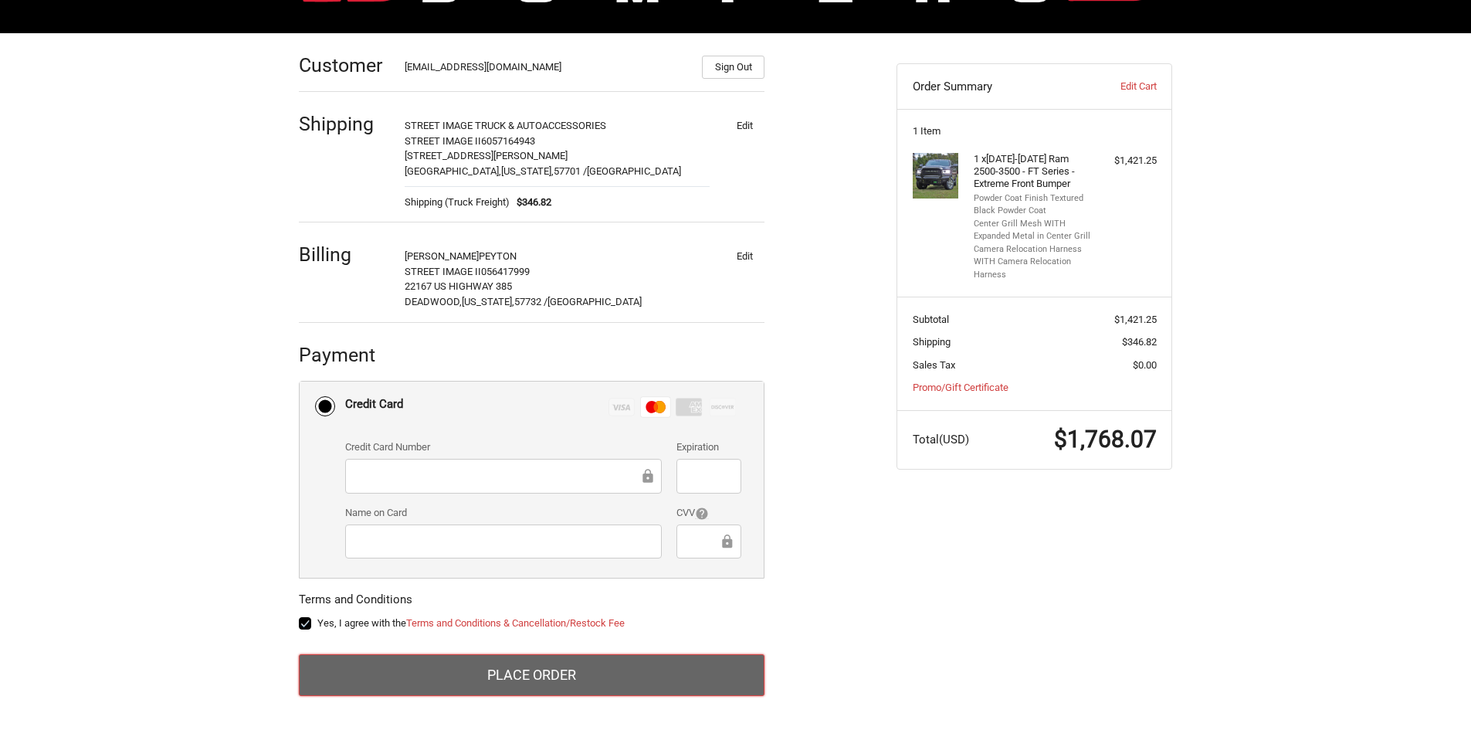
click at [395, 680] on button "Place Order" at bounding box center [532, 675] width 466 height 42
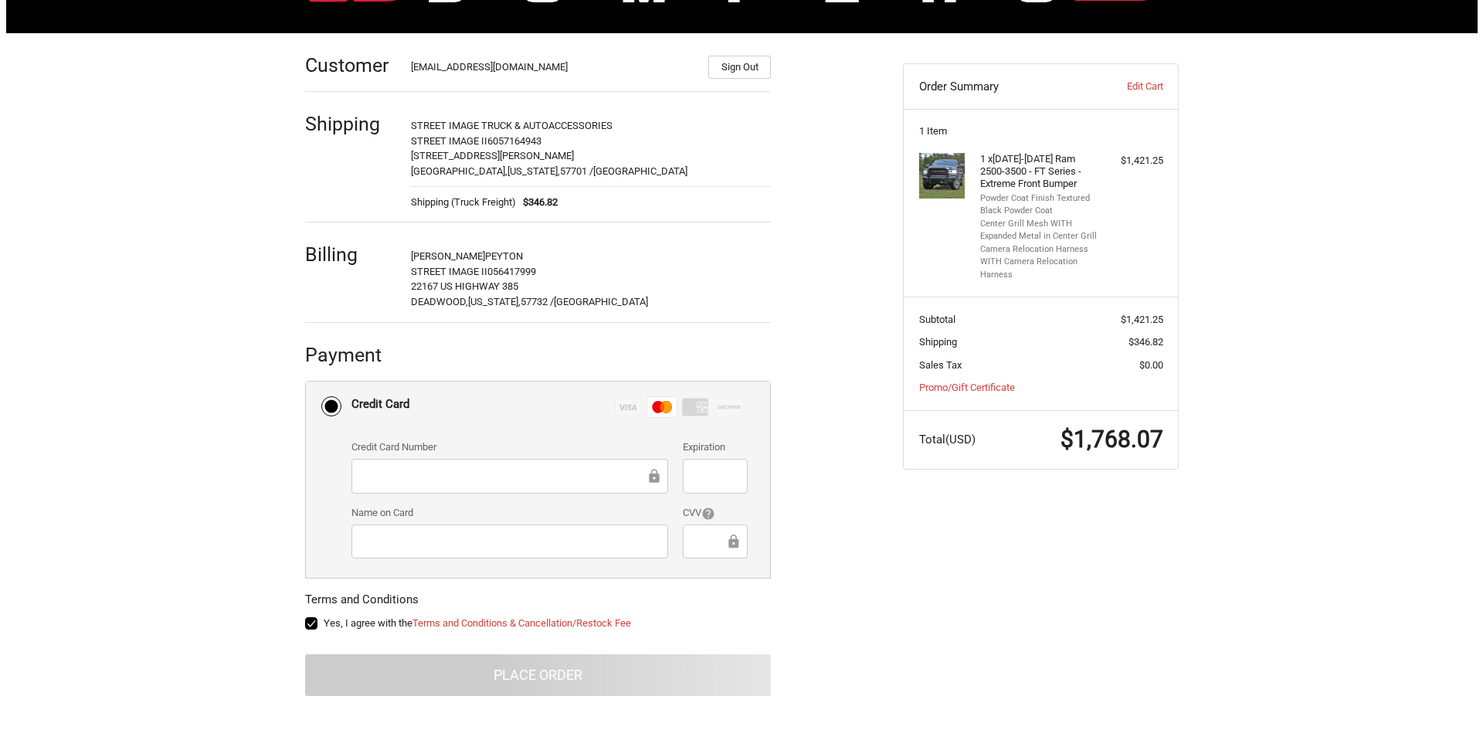
scroll to position [0, 0]
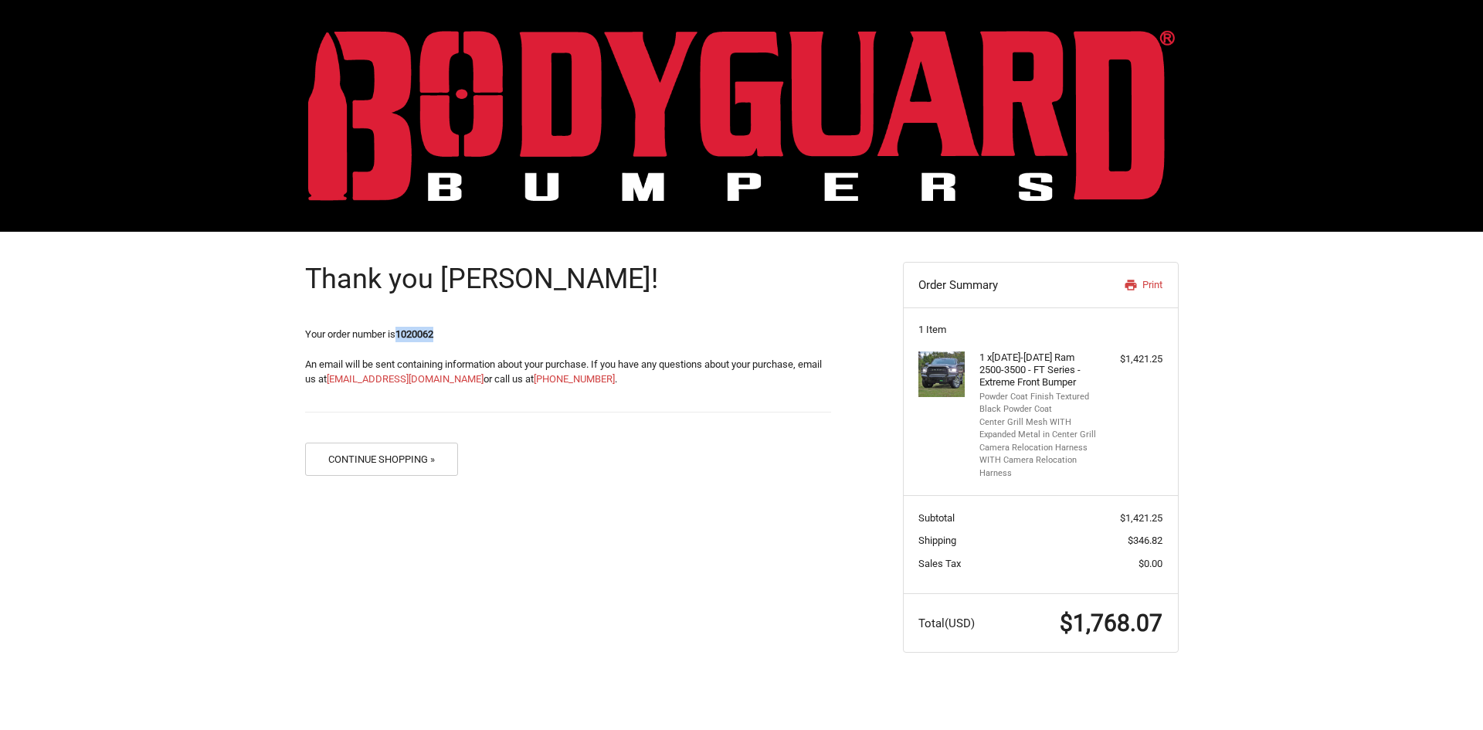
drag, startPoint x: 452, startPoint y: 334, endPoint x: 399, endPoint y: 339, distance: 52.8
click at [399, 339] on p "Your order number is 1020062" at bounding box center [568, 334] width 526 height 15
click at [462, 337] on p "Your order number is 1020062" at bounding box center [568, 334] width 526 height 15
drag, startPoint x: 450, startPoint y: 336, endPoint x: 327, endPoint y: 339, distance: 123.6
click at [327, 339] on p "Your order number is 1020062" at bounding box center [568, 334] width 526 height 15
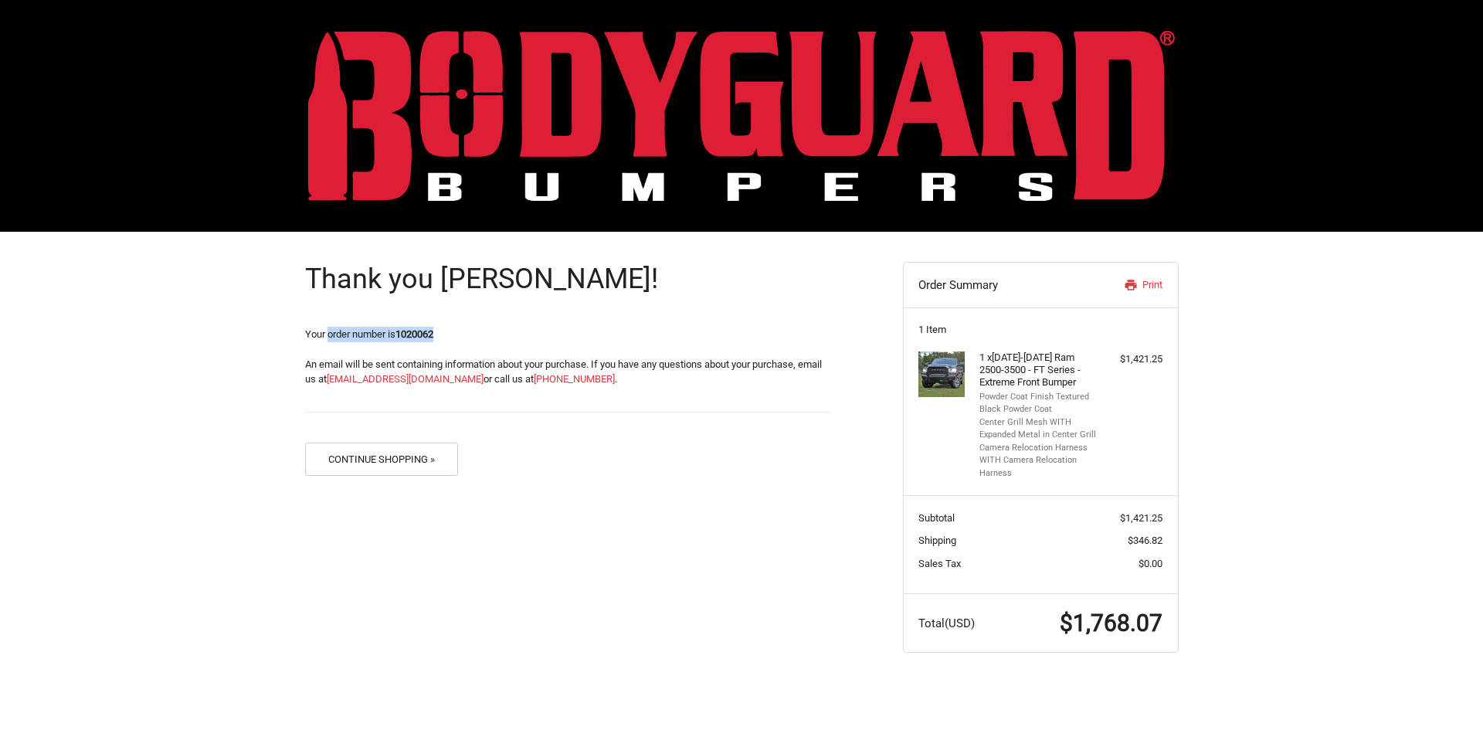
copy span "order number is 1020062"
